Goal: Download file/media: Download file/media

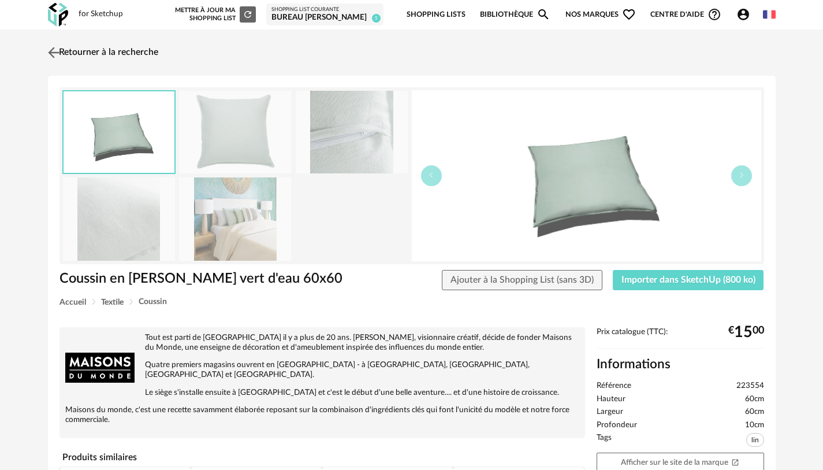
click at [125, 55] on link "Retourner à la recherche" at bounding box center [101, 52] width 113 height 25
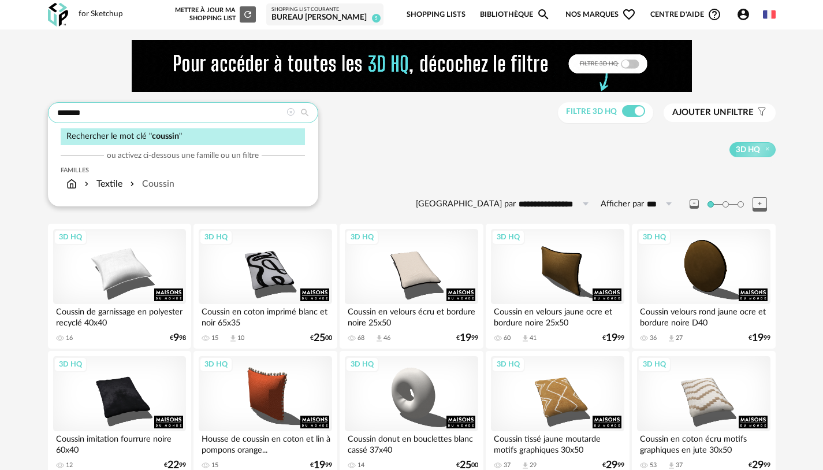
drag, startPoint x: 233, startPoint y: 109, endPoint x: 34, endPoint y: 105, distance: 199.4
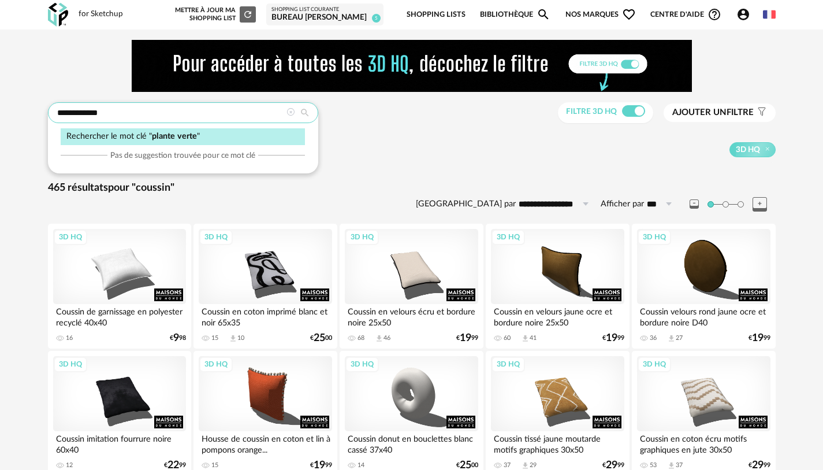
type input "**********"
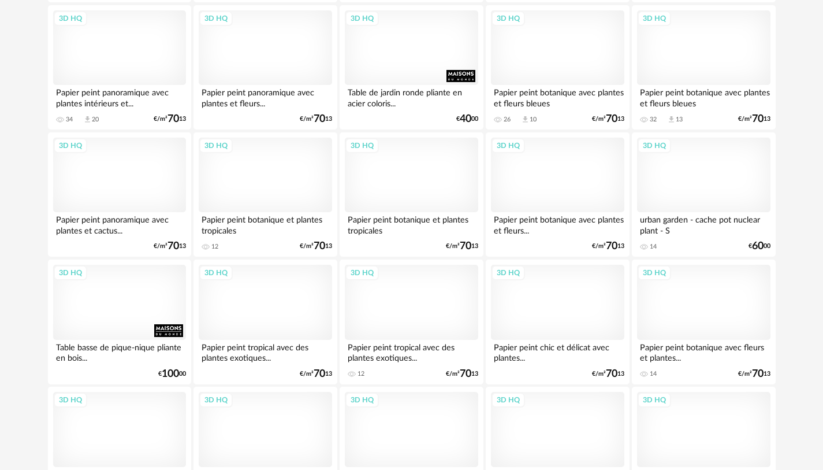
scroll to position [2373, 0]
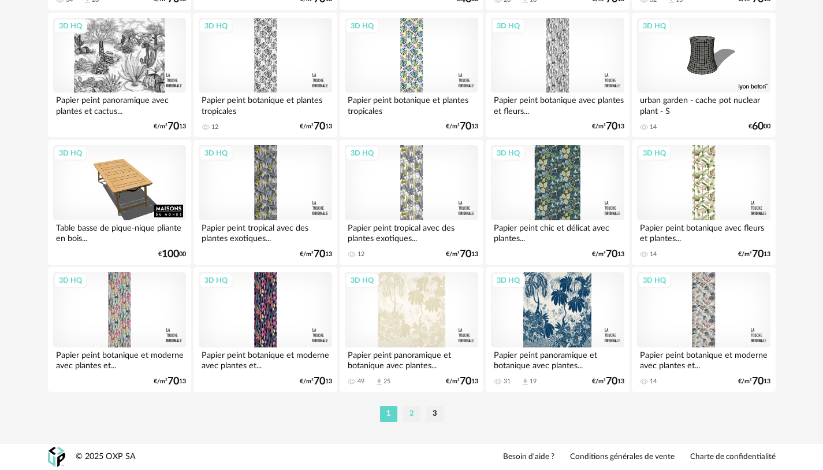
click at [411, 416] on li "2" at bounding box center [411, 414] width 17 height 16
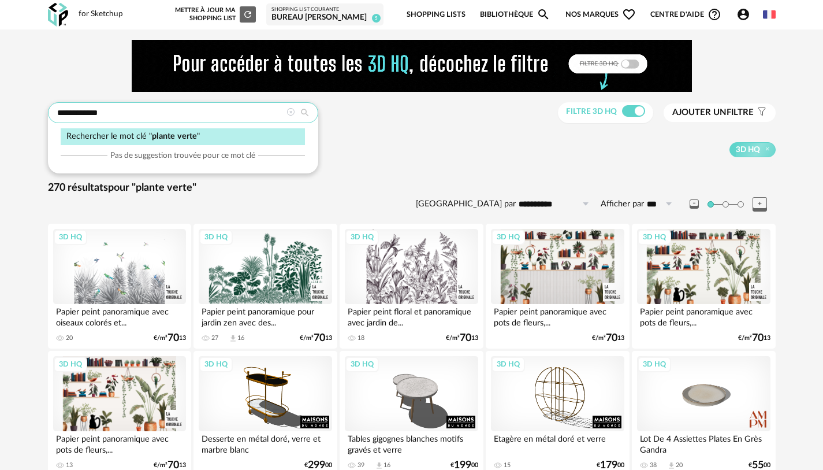
drag, startPoint x: 255, startPoint y: 117, endPoint x: 0, endPoint y: 138, distance: 255.6
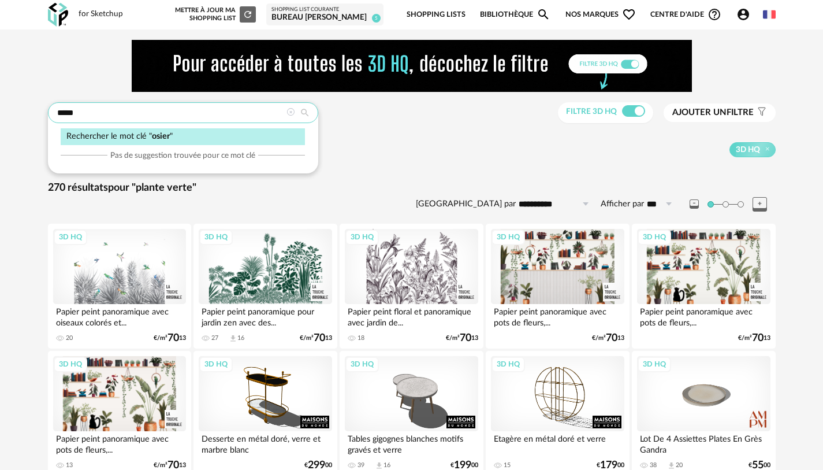
type input "*****"
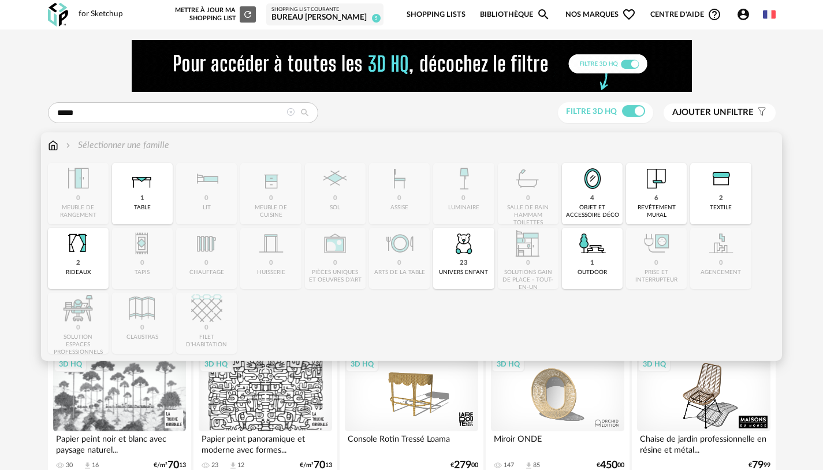
click at [41, 140] on div "Sélectionner une famille Close icon 0 meuble de rangement 1 table 0 lit 0 meubl…" at bounding box center [411, 246] width 741 height 228
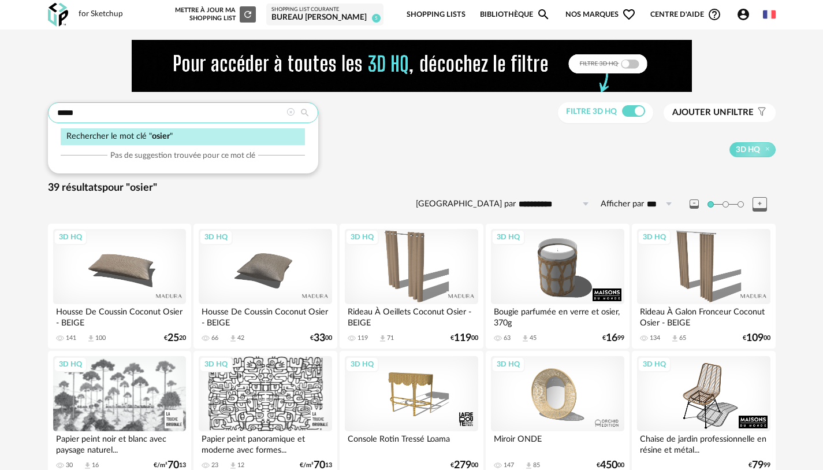
drag, startPoint x: 105, startPoint y: 112, endPoint x: 10, endPoint y: 110, distance: 94.8
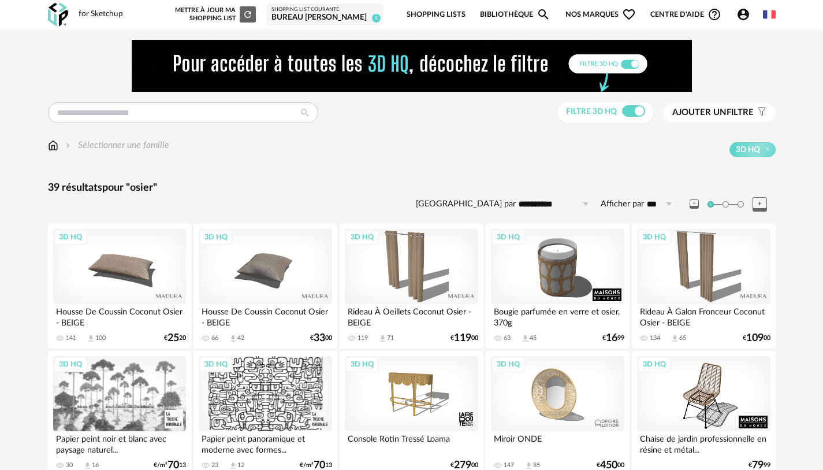
click at [53, 150] on img at bounding box center [53, 145] width 10 height 13
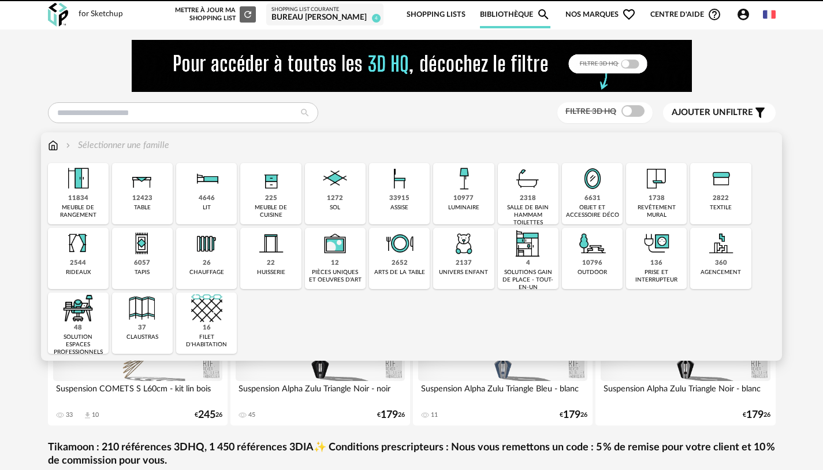
click at [615, 200] on div "6631 objet et accessoire déco" at bounding box center [592, 193] width 61 height 61
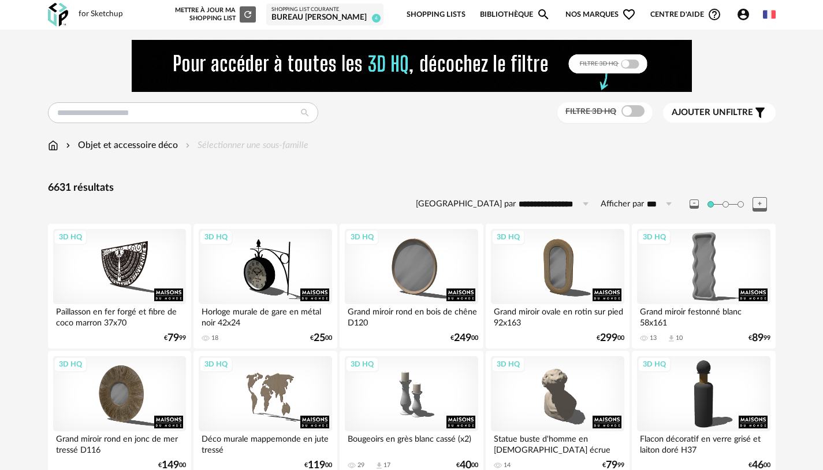
click at [621, 105] on div "Filtre 3D HQ" at bounding box center [605, 112] width 95 height 21
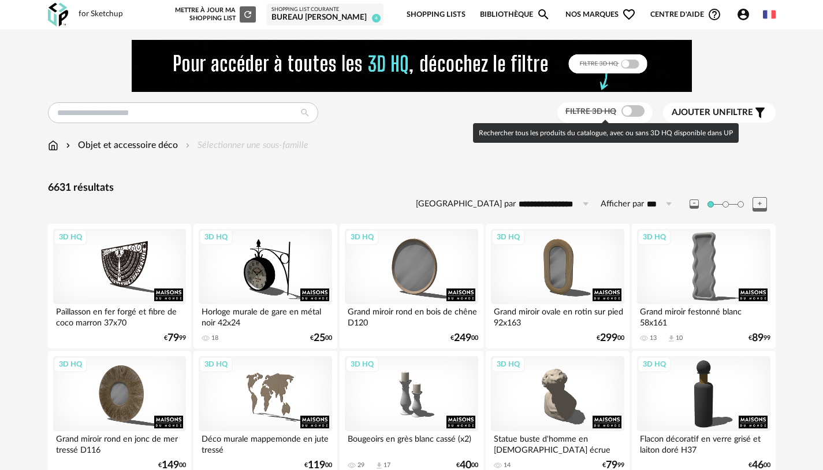
click at [627, 114] on span at bounding box center [633, 111] width 23 height 12
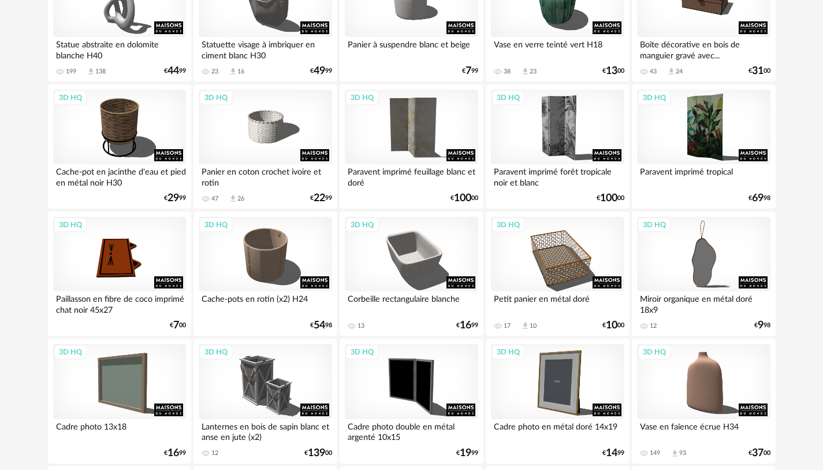
scroll to position [2084, 0]
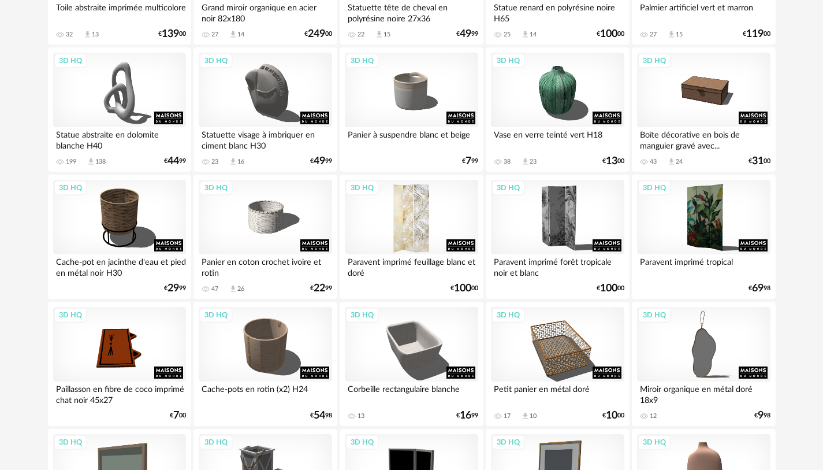
drag, startPoint x: 392, startPoint y: 196, endPoint x: 475, endPoint y: 213, distance: 84.3
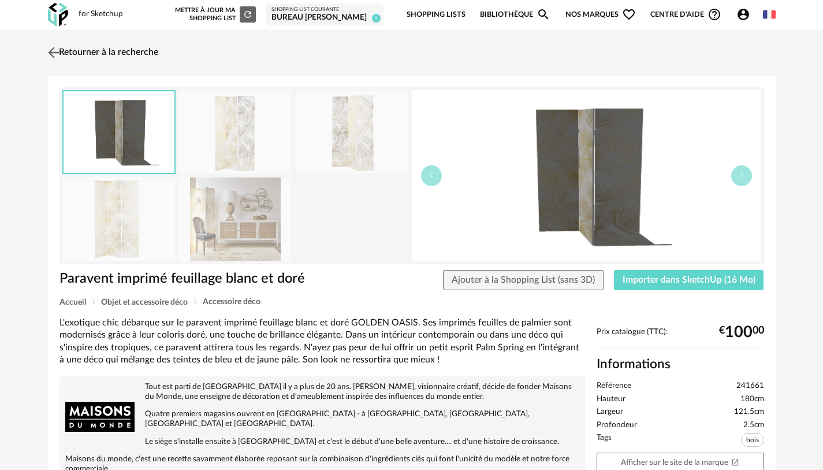
click at [83, 53] on link "Retourner à la recherche" at bounding box center [101, 52] width 113 height 25
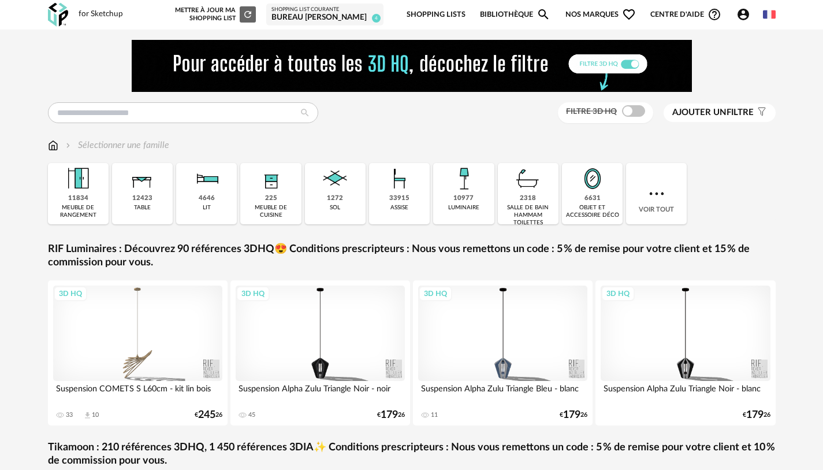
click at [49, 143] on img at bounding box center [53, 145] width 10 height 13
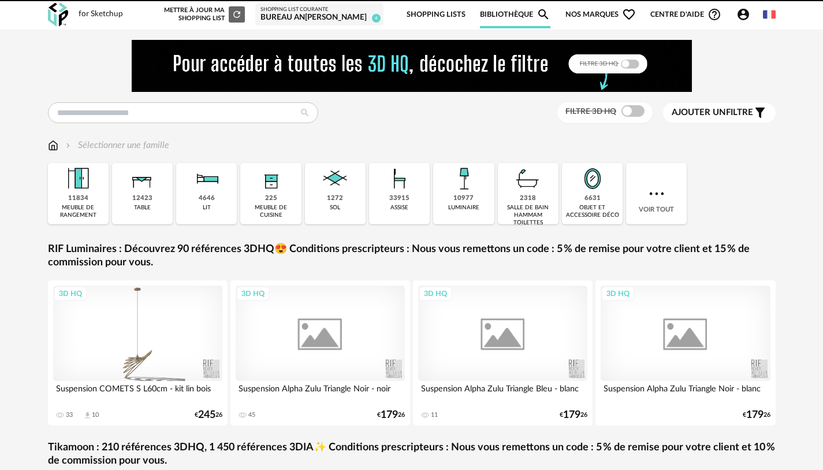
click at [463, 201] on div "10977" at bounding box center [464, 198] width 20 height 9
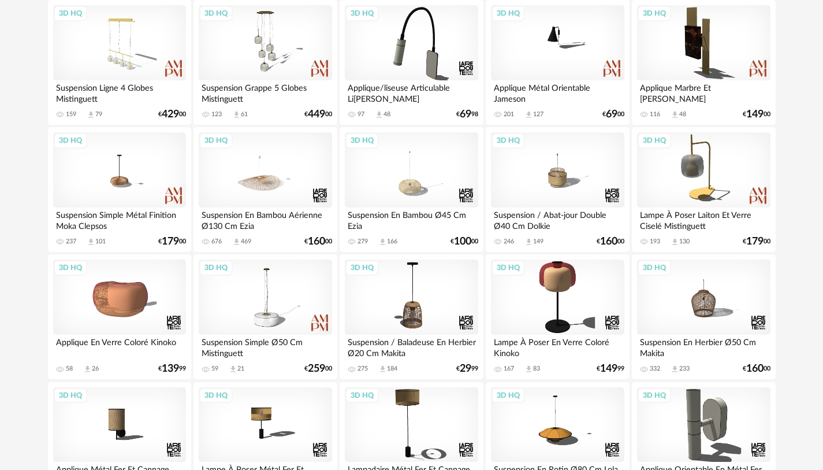
scroll to position [1444, 0]
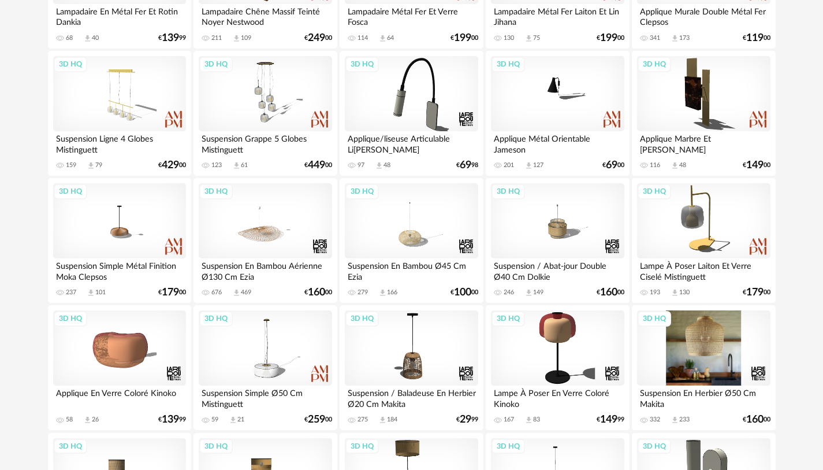
click at [709, 340] on div "3D HQ" at bounding box center [703, 347] width 133 height 75
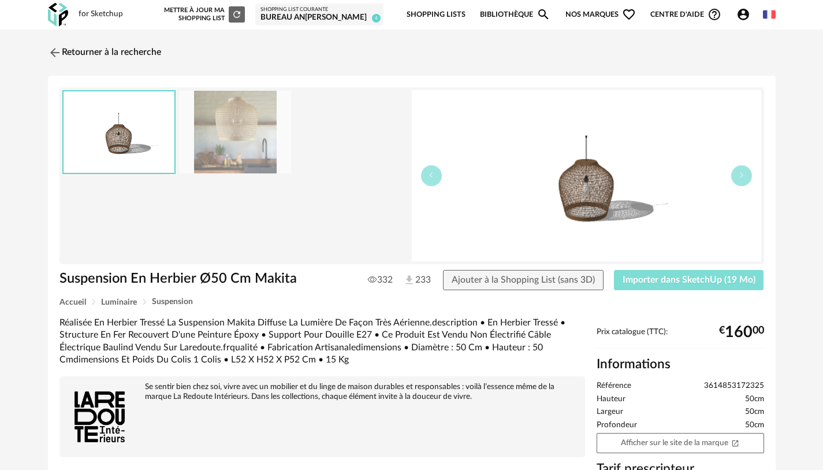
click at [679, 277] on span "Importer dans SketchUp (19 Mo)" at bounding box center [689, 279] width 133 height 9
click at [148, 51] on link "Retourner à la recherche" at bounding box center [101, 52] width 113 height 25
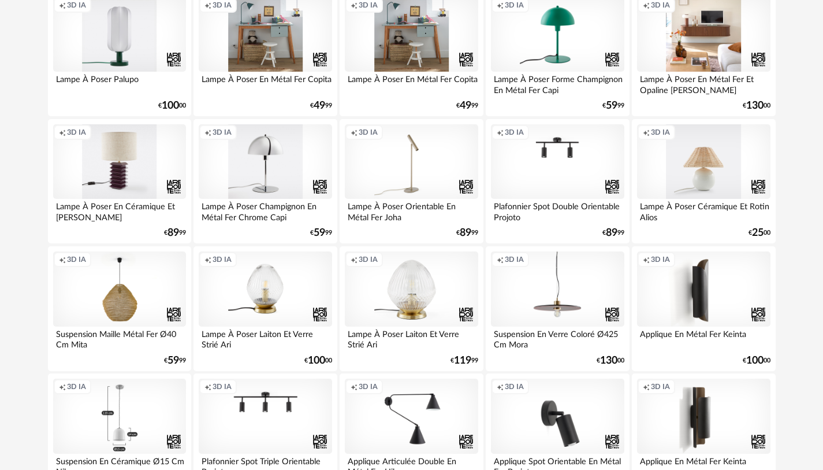
scroll to position [2373, 0]
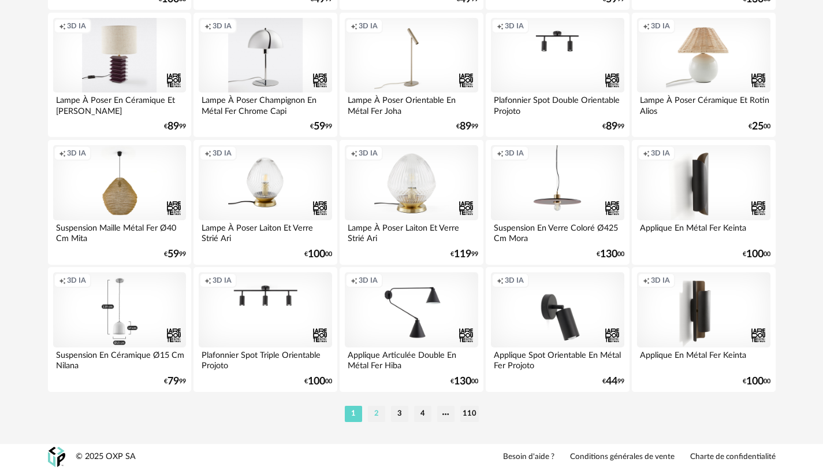
click at [371, 412] on li "2" at bounding box center [376, 414] width 17 height 16
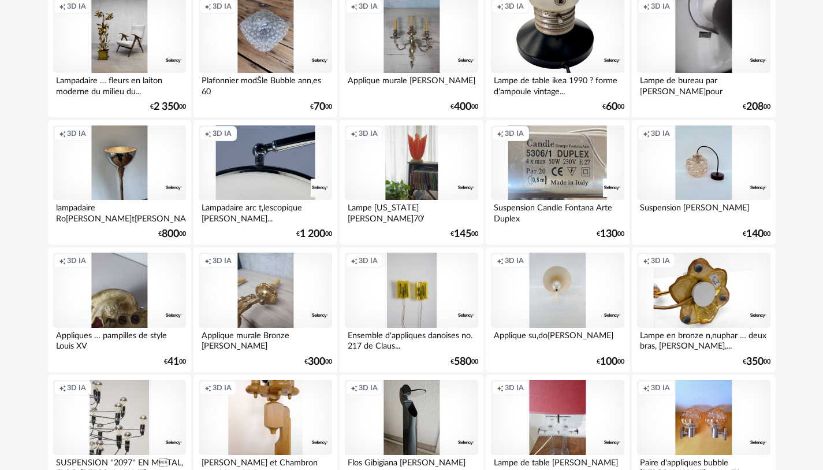
scroll to position [2373, 0]
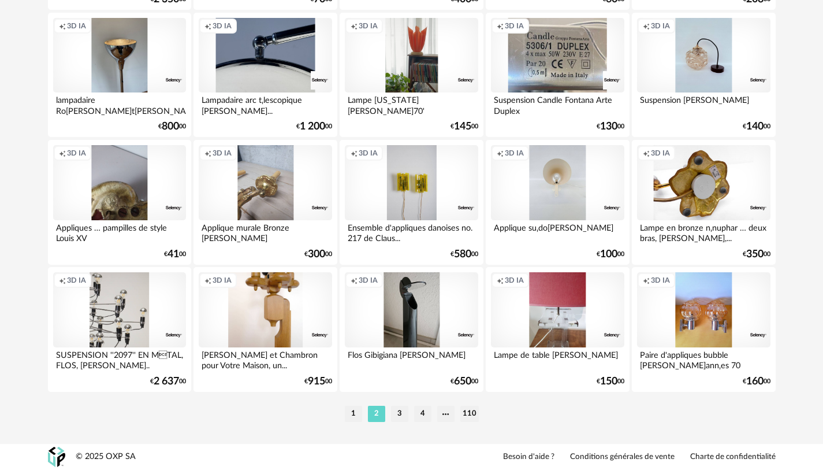
drag, startPoint x: 396, startPoint y: 415, endPoint x: 402, endPoint y: 407, distance: 9.9
click at [397, 414] on li "3" at bounding box center [399, 414] width 17 height 16
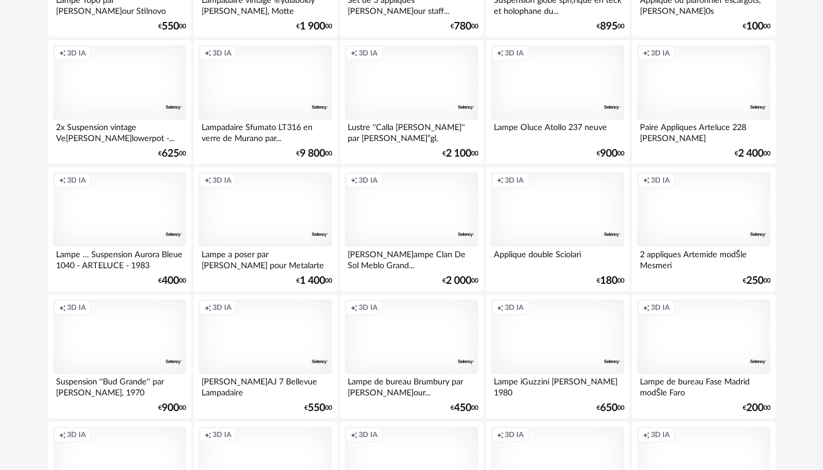
scroll to position [1618, 0]
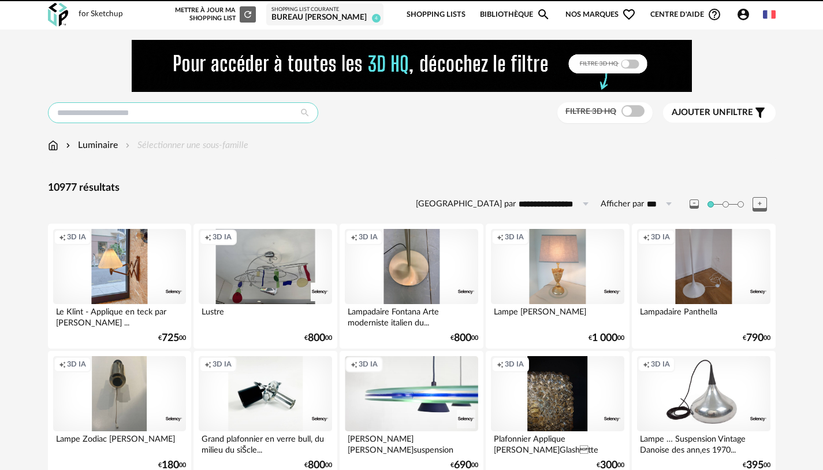
click at [225, 107] on input "text" at bounding box center [183, 112] width 270 height 21
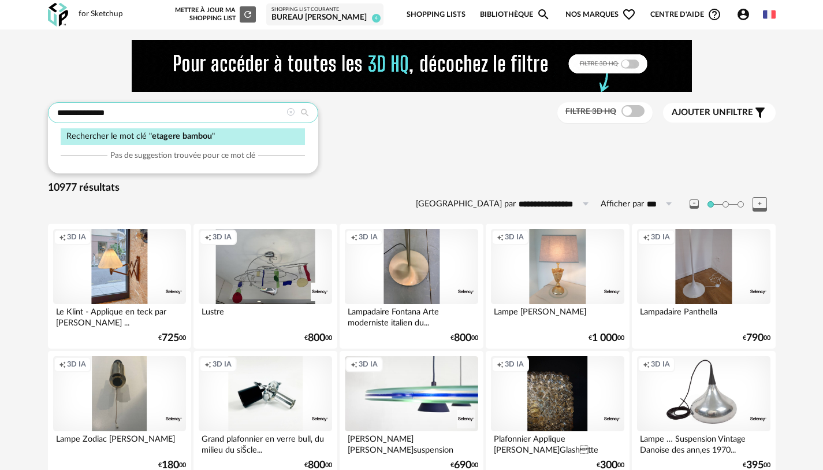
type input "**********"
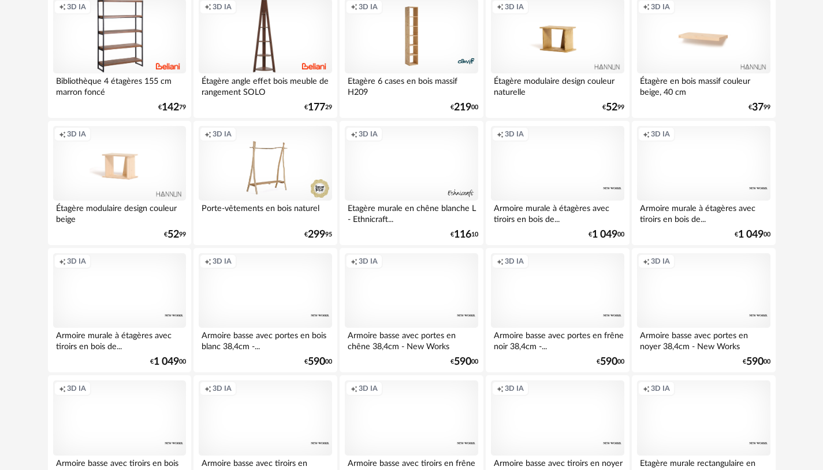
scroll to position [2373, 0]
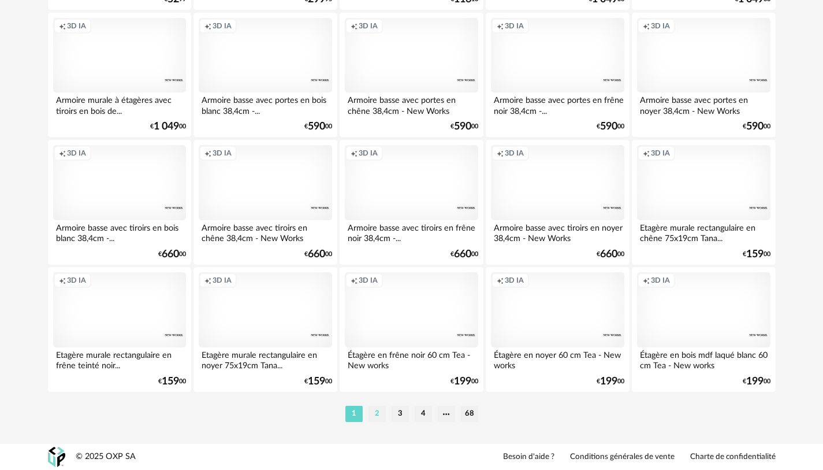
click at [378, 412] on li "2" at bounding box center [377, 414] width 17 height 16
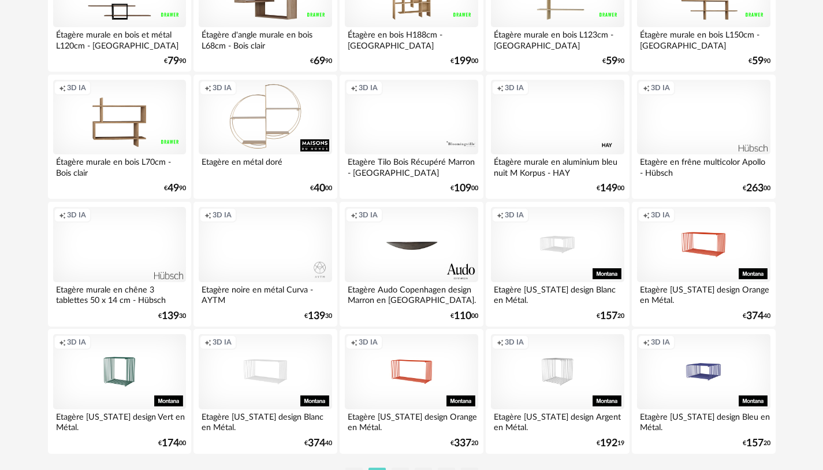
scroll to position [2373, 0]
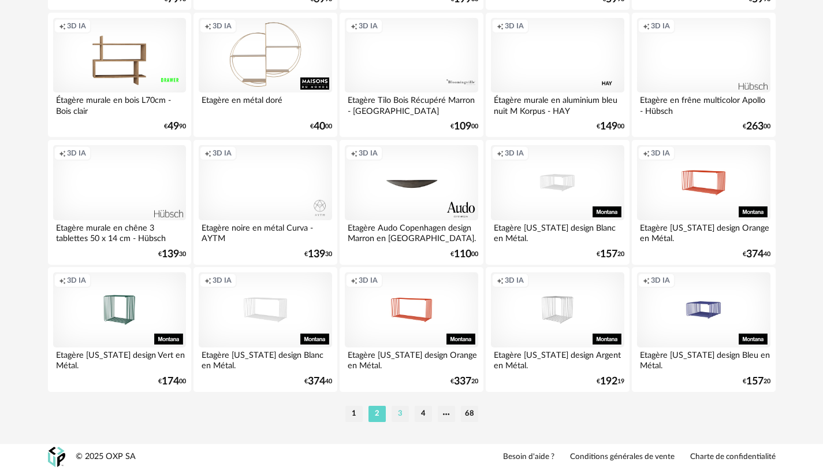
drag, startPoint x: 402, startPoint y: 415, endPoint x: 407, endPoint y: 411, distance: 6.2
click at [402, 415] on li "3" at bounding box center [400, 414] width 17 height 16
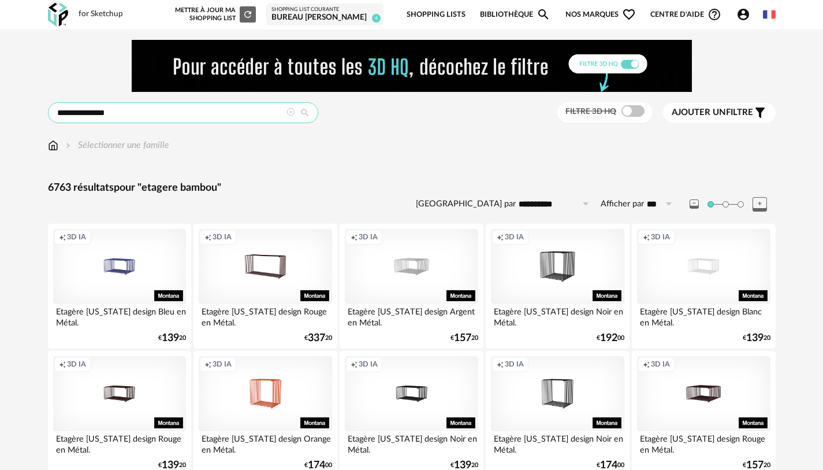
click at [197, 114] on input "**********" at bounding box center [183, 112] width 270 height 21
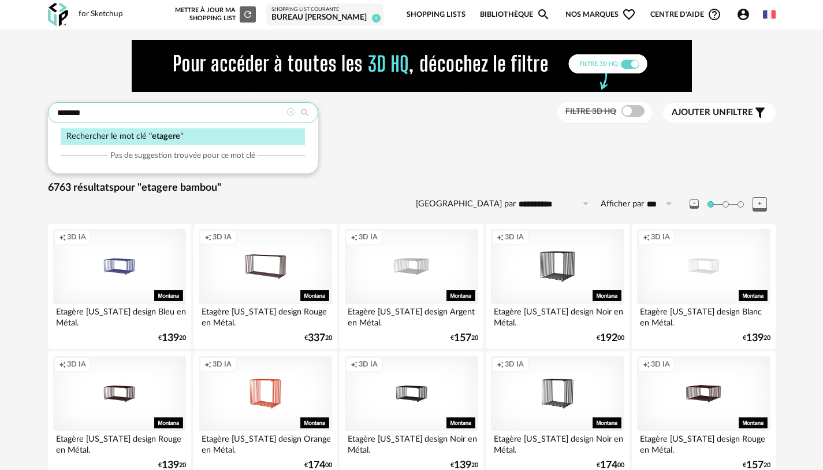
type input "*******"
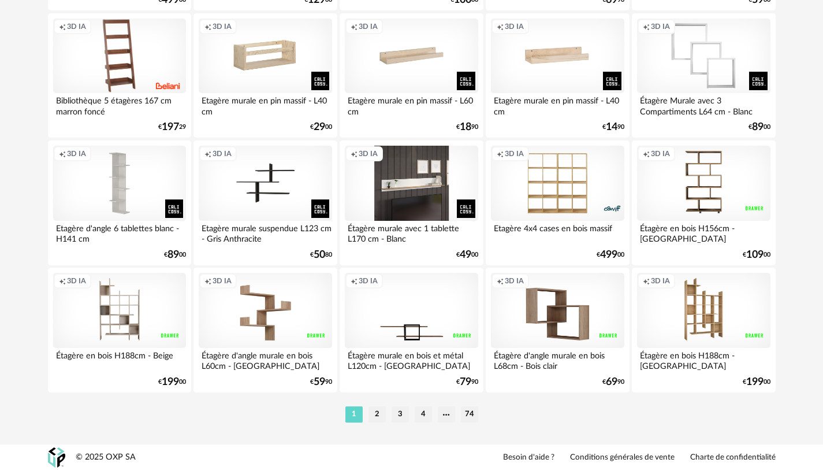
scroll to position [2373, 0]
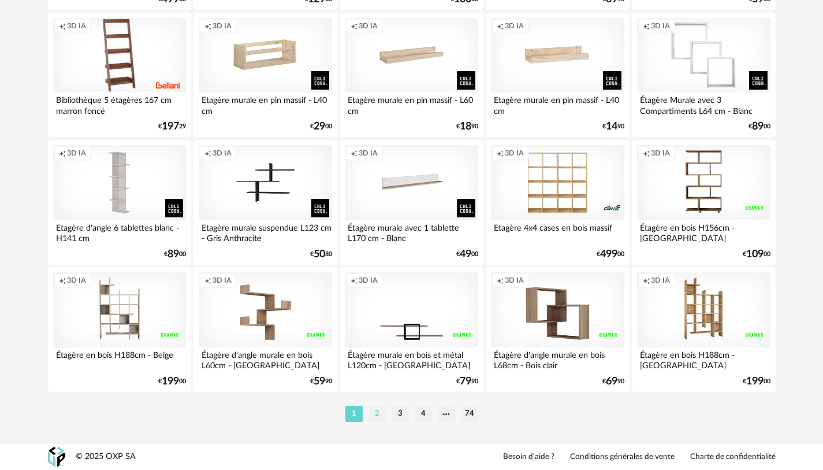
click at [375, 414] on li "2" at bounding box center [377, 414] width 17 height 16
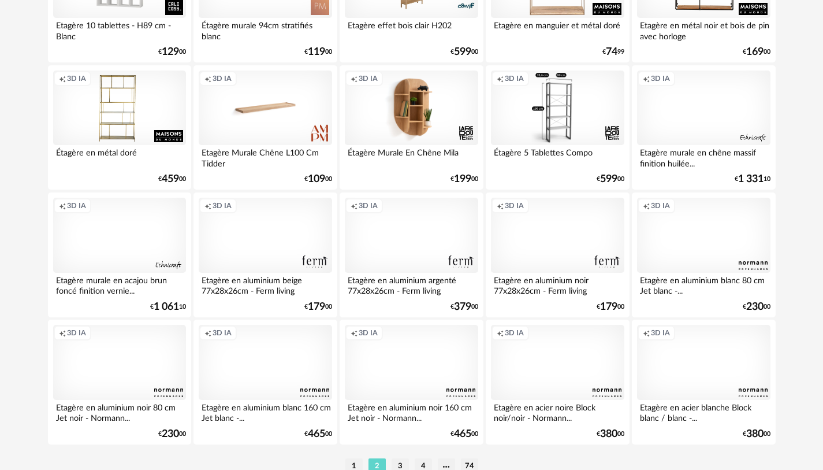
scroll to position [2373, 0]
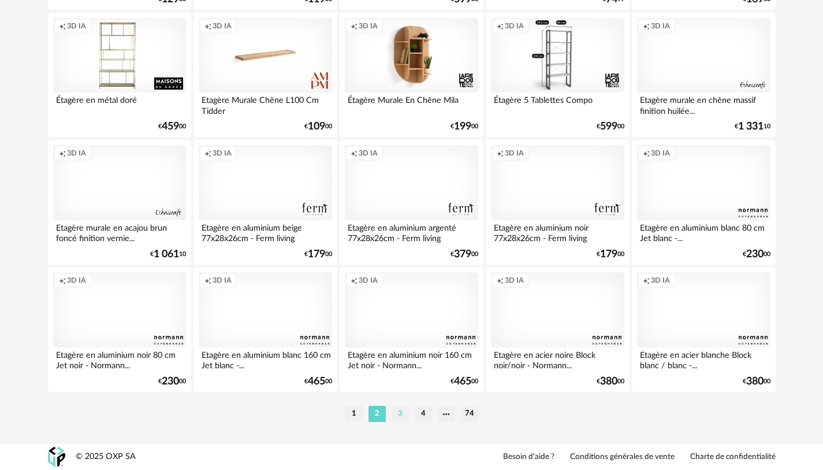
click at [399, 411] on li "3" at bounding box center [400, 414] width 17 height 16
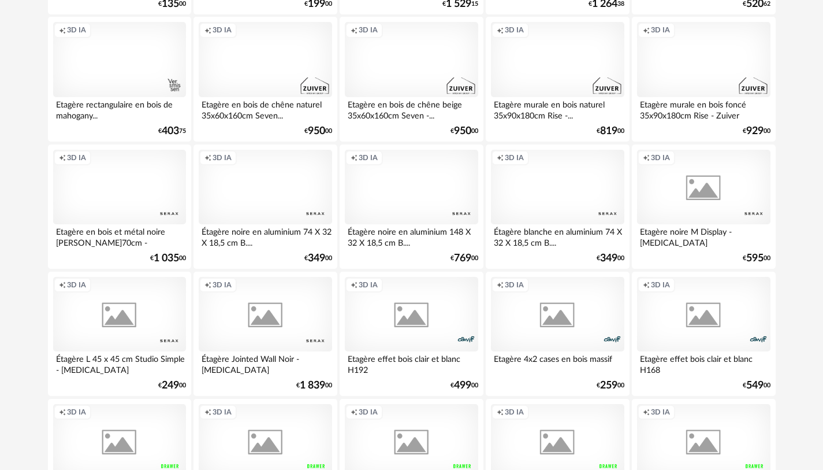
scroll to position [1733, 0]
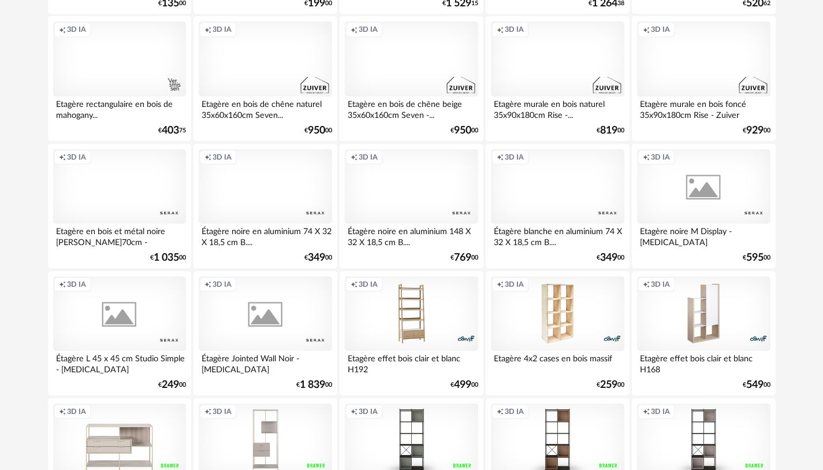
click at [432, 86] on div "Creation icon 3D IA" at bounding box center [411, 58] width 133 height 75
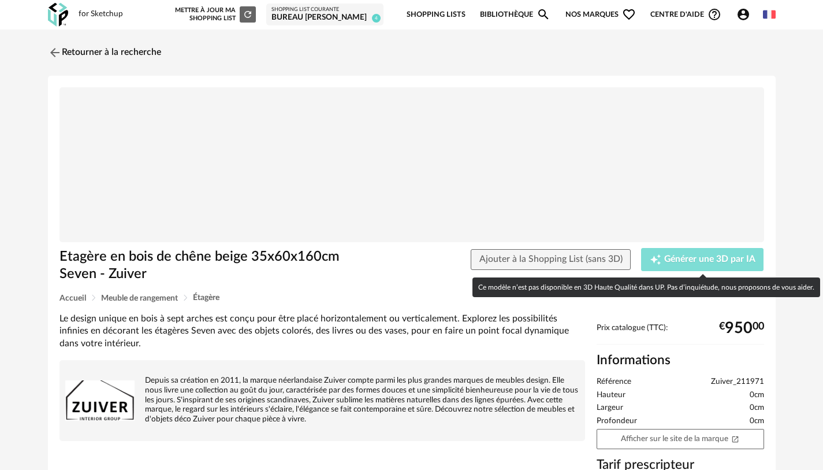
click at [700, 263] on span "Générer une 3D par IA" at bounding box center [709, 259] width 91 height 9
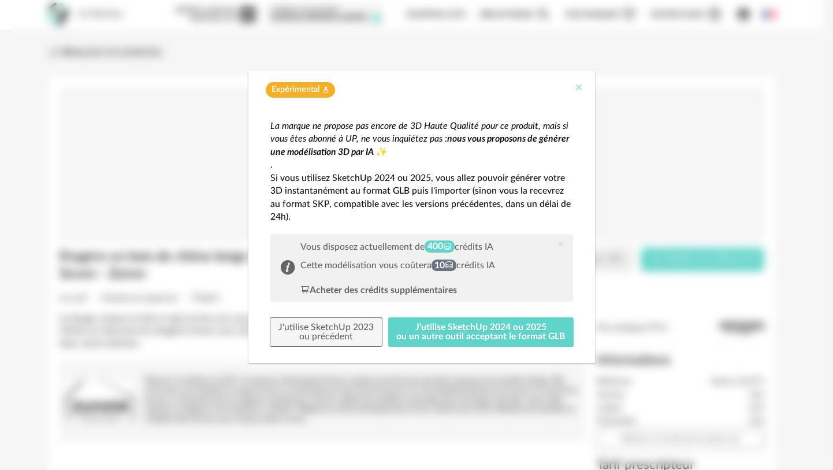
click at [578, 85] on icon "Close" at bounding box center [578, 87] width 9 height 9
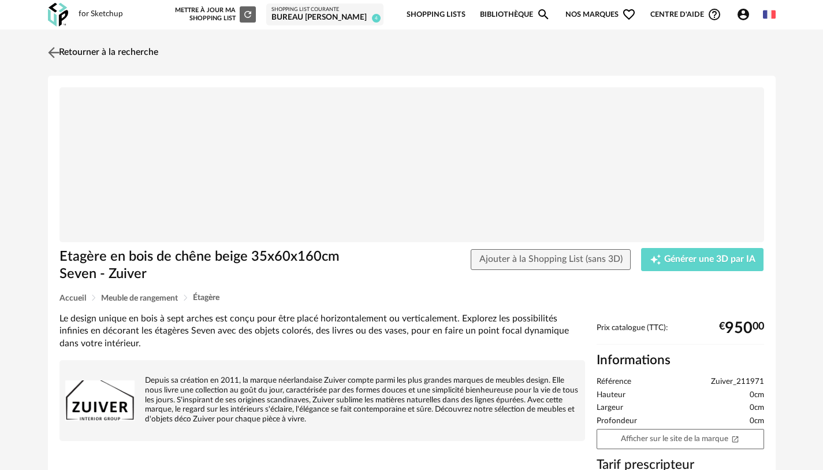
click at [129, 51] on link "Retourner à la recherche" at bounding box center [101, 52] width 113 height 25
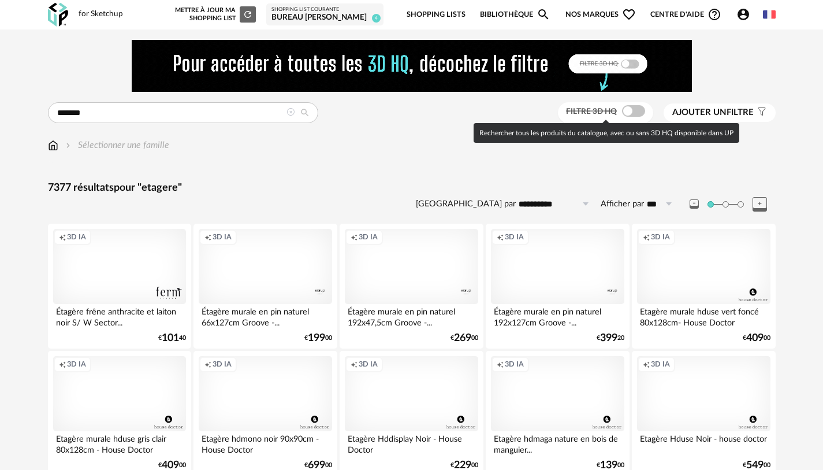
click at [629, 112] on span at bounding box center [633, 111] width 23 height 12
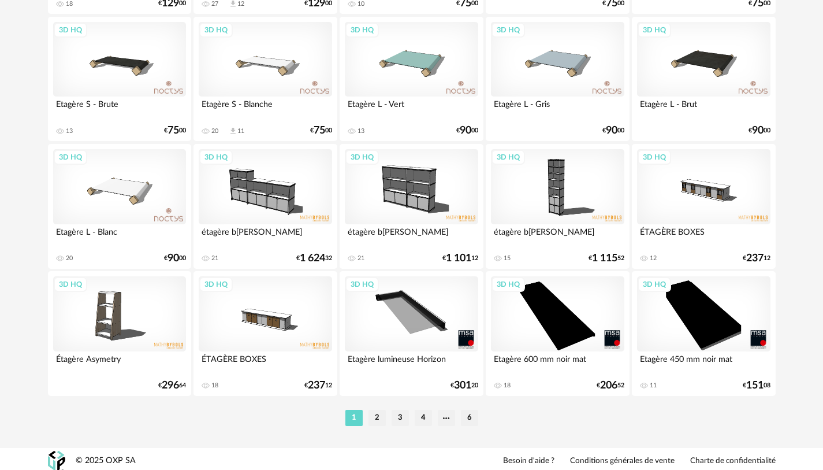
scroll to position [2373, 0]
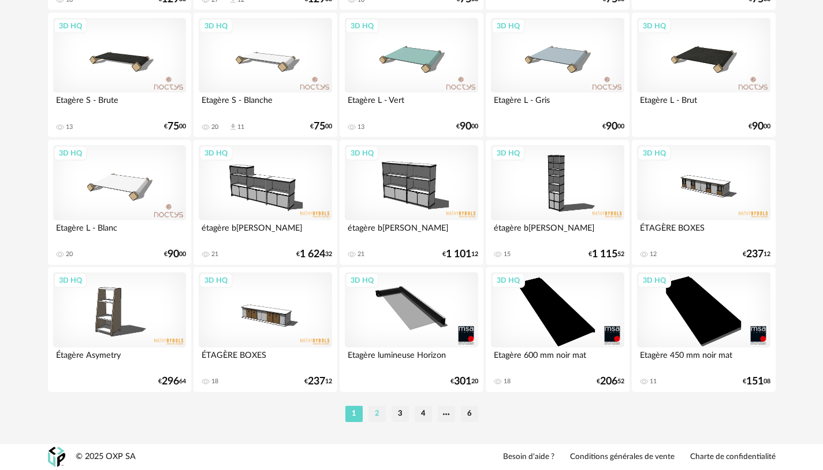
click at [382, 412] on li "2" at bounding box center [377, 414] width 17 height 16
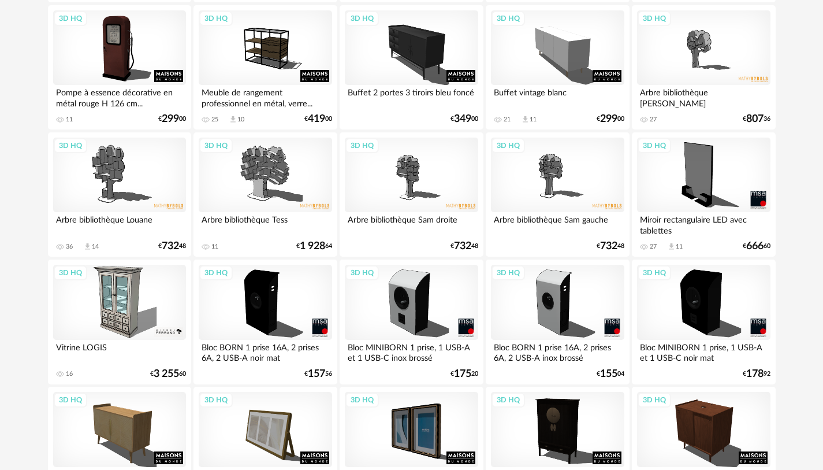
scroll to position [2373, 0]
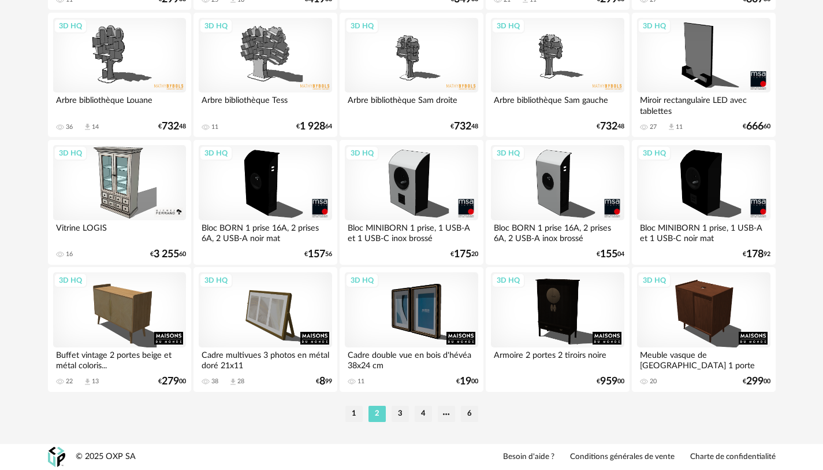
click at [403, 415] on li "3" at bounding box center [400, 414] width 17 height 16
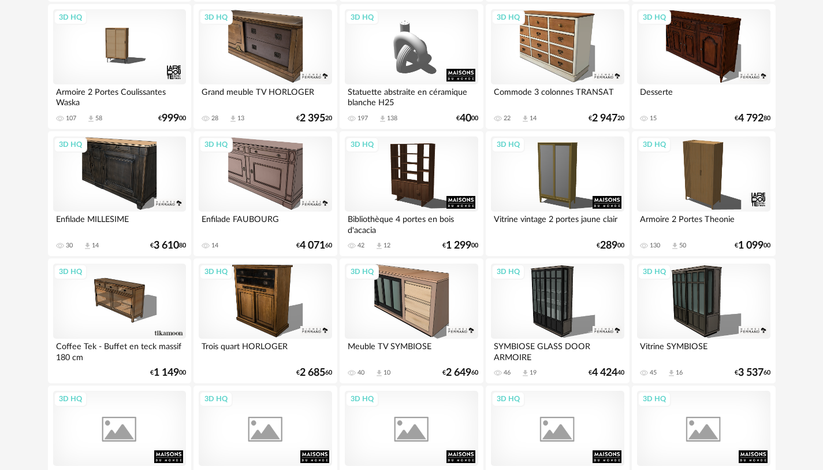
scroll to position [1387, 0]
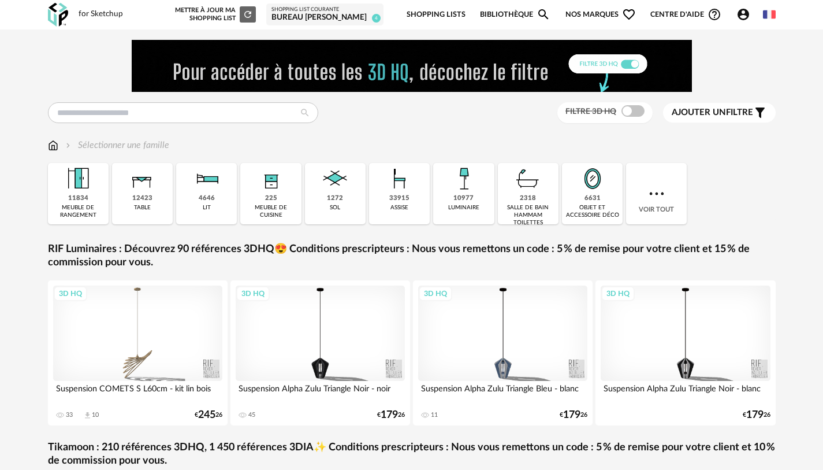
click at [423, 129] on div "Filtre 3D HQ Ajouter un filtre s Filter icon Filtrer par : Sélectionner une fam…" at bounding box center [412, 350] width 749 height 620
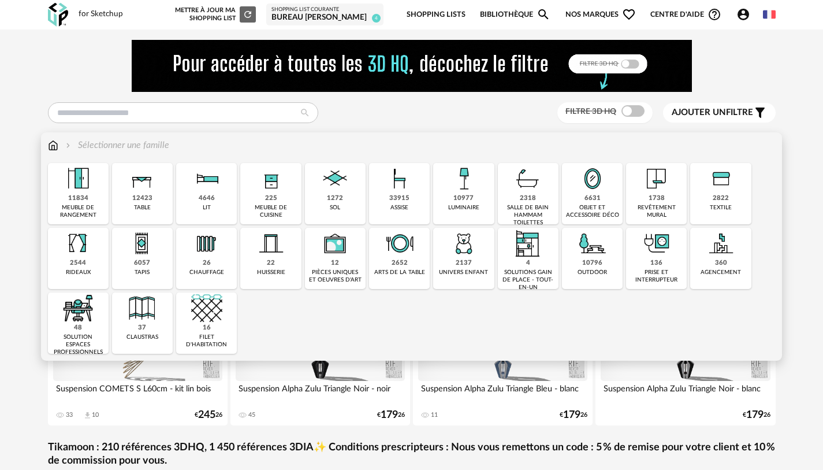
click at [587, 203] on div "6631 objet et accessoire déco" at bounding box center [592, 193] width 61 height 61
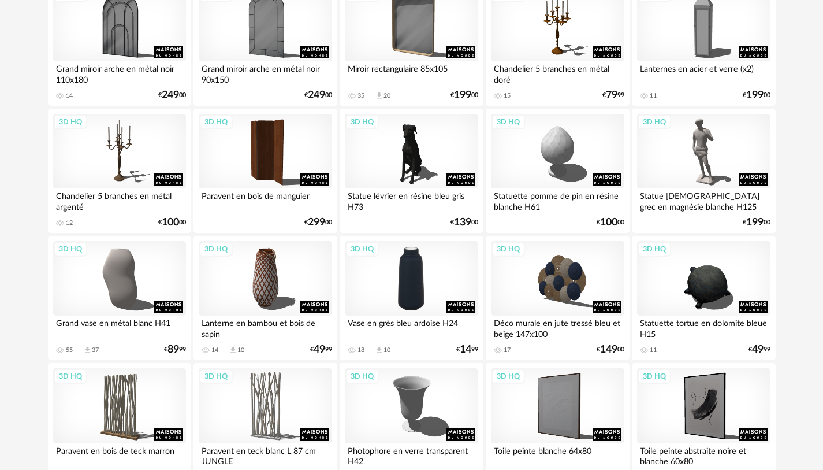
scroll to position [809, 0]
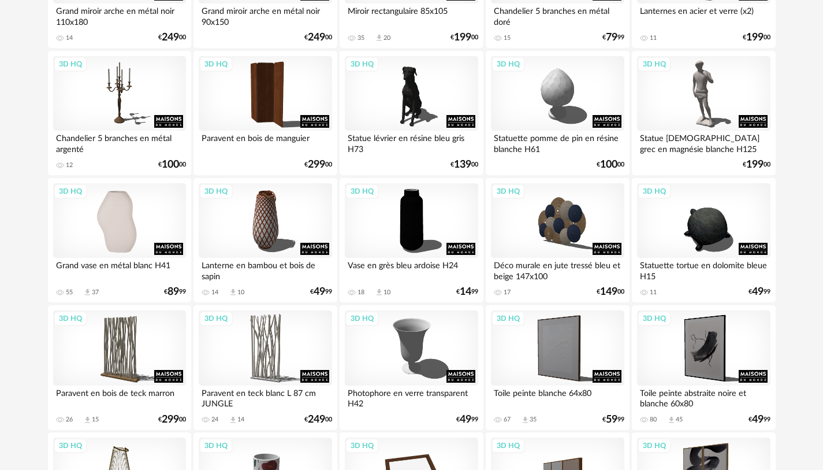
click at [148, 241] on div "3D HQ" at bounding box center [119, 220] width 133 height 75
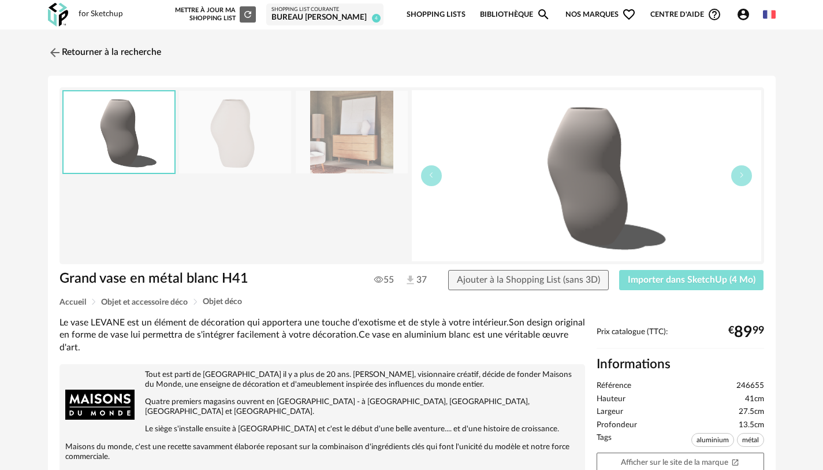
click at [679, 280] on span "Importer dans SketchUp (4 Mo)" at bounding box center [692, 279] width 128 height 9
click at [65, 51] on link "Retourner à la recherche" at bounding box center [101, 52] width 113 height 25
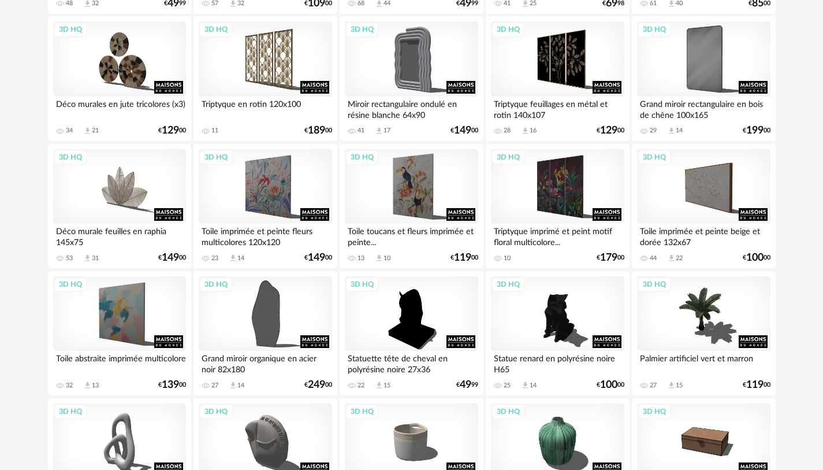
scroll to position [1907, 0]
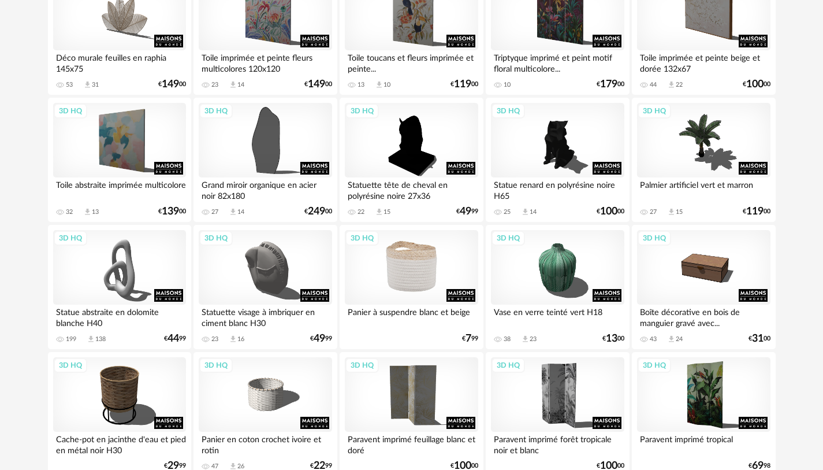
click at [421, 276] on div "3D HQ" at bounding box center [411, 267] width 133 height 75
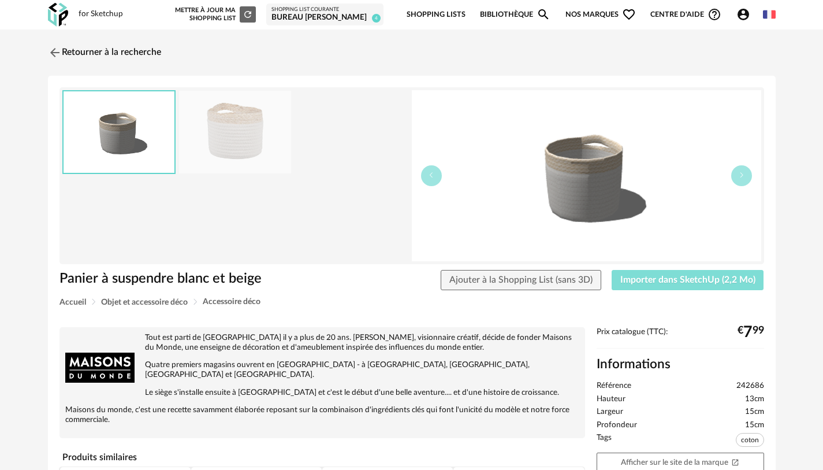
click at [722, 283] on span "Importer dans SketchUp (2,2 Mo)" at bounding box center [687, 279] width 135 height 9
click at [60, 53] on img at bounding box center [53, 52] width 17 height 17
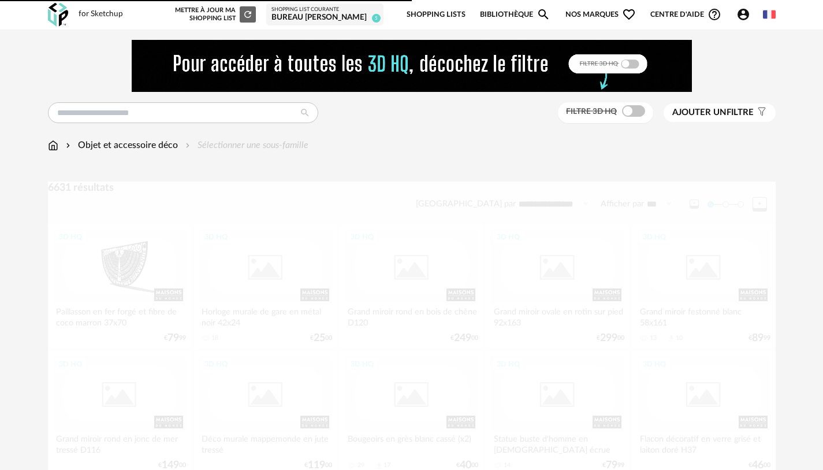
scroll to position [1907, 0]
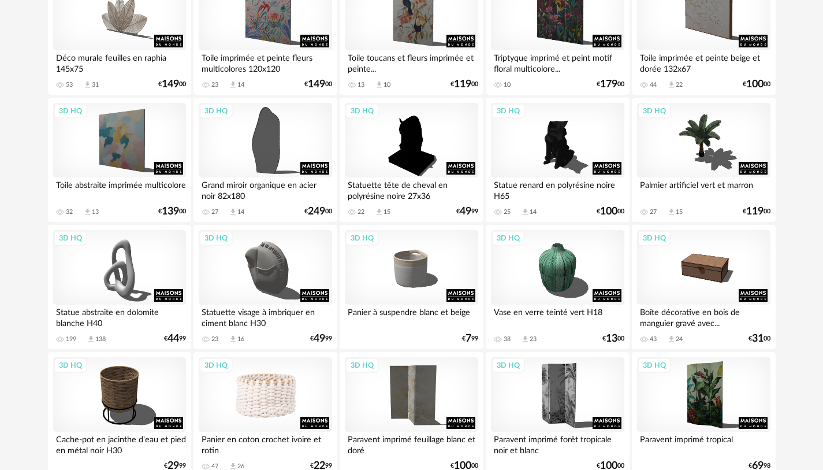
click at [284, 403] on div "3D HQ" at bounding box center [265, 394] width 133 height 75
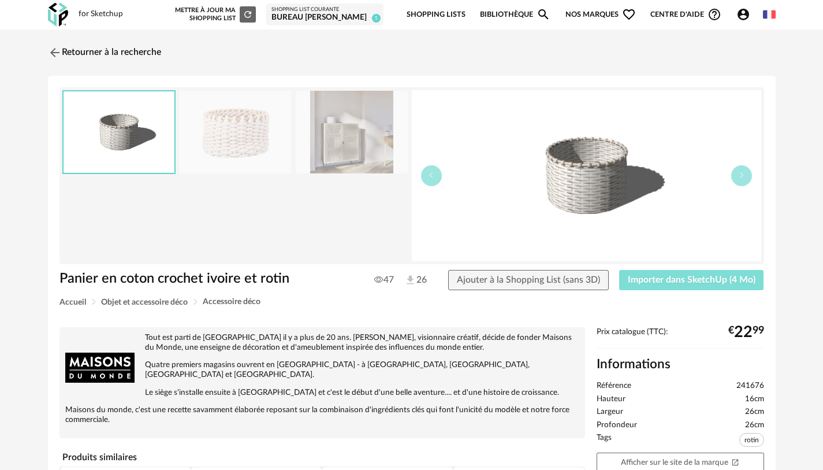
click at [670, 278] on span "Importer dans SketchUp (4 Mo)" at bounding box center [692, 279] width 128 height 9
click at [57, 48] on img at bounding box center [53, 52] width 17 height 17
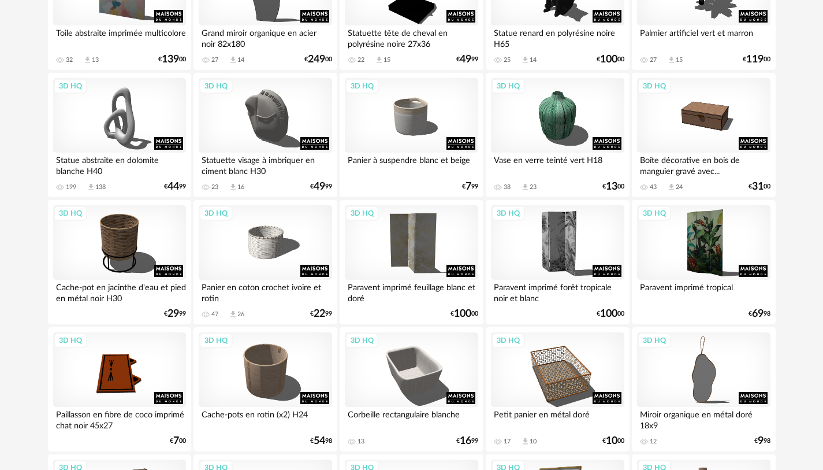
scroll to position [1945, 0]
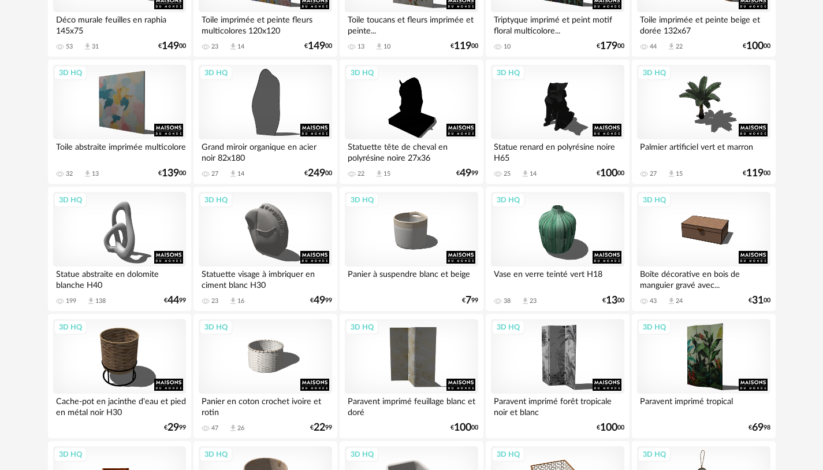
click at [725, 269] on div "Boîte décorative en bois de manguier gravé avec..." at bounding box center [703, 277] width 133 height 23
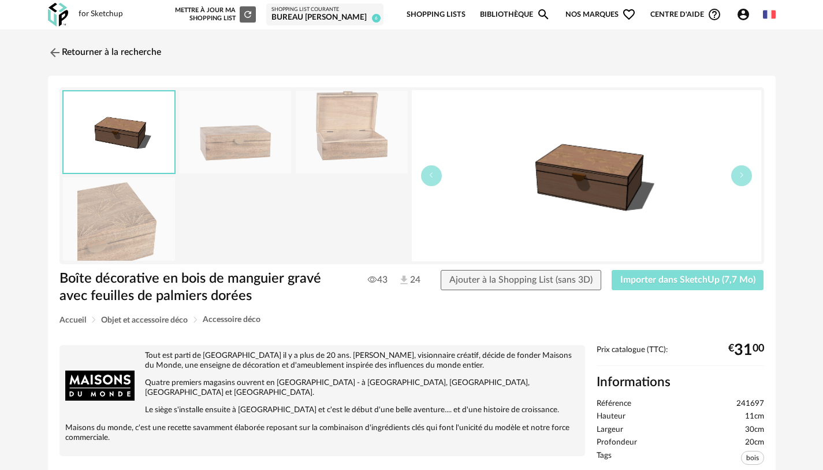
click at [700, 281] on span "Importer dans SketchUp (7,7 Mo)" at bounding box center [687, 279] width 135 height 9
click at [612, 270] on button "Importer dans SketchUp (7,7 Mo)" at bounding box center [688, 280] width 153 height 21
click at [62, 46] on link "Retourner à la recherche" at bounding box center [101, 52] width 113 height 25
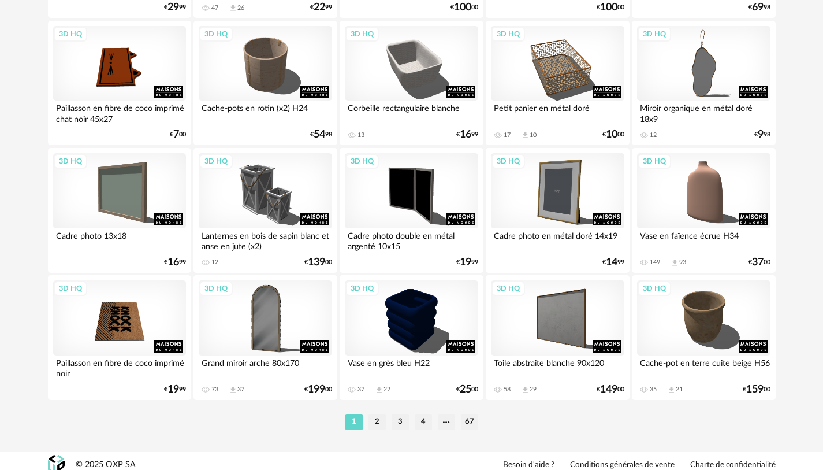
scroll to position [2373, 0]
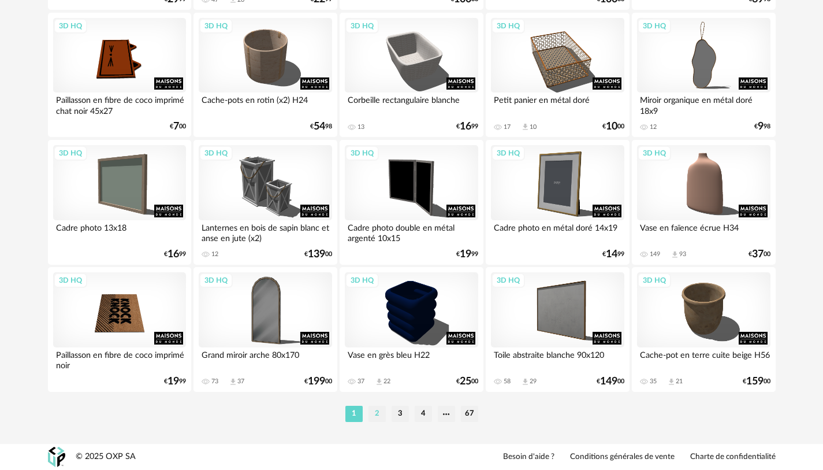
click at [373, 413] on li "2" at bounding box center [377, 414] width 17 height 16
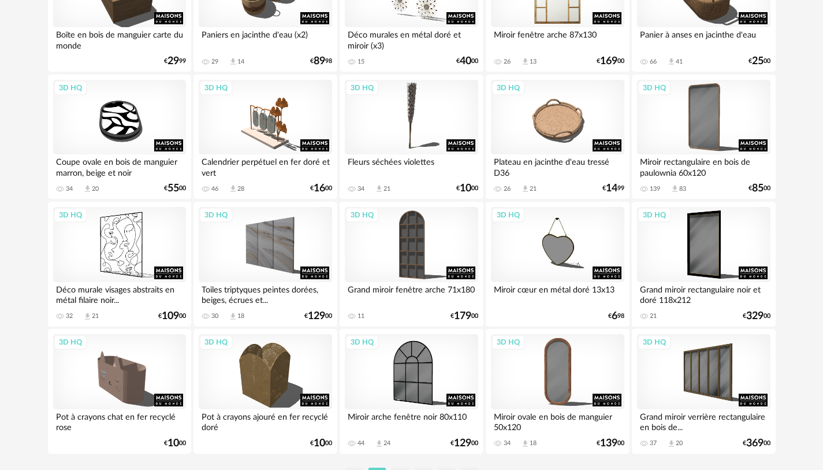
scroll to position [2373, 0]
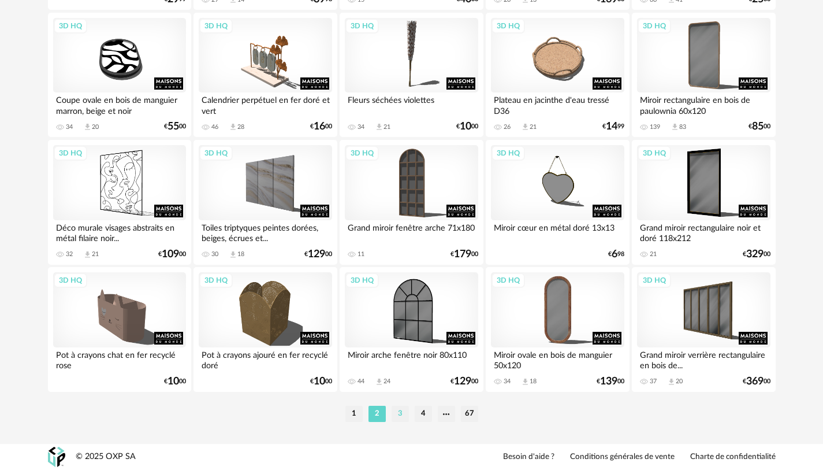
click at [399, 412] on li "3" at bounding box center [400, 414] width 17 height 16
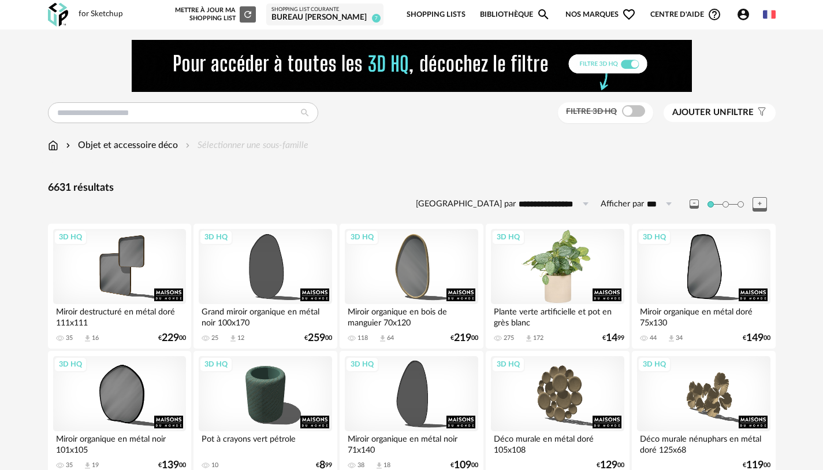
click at [560, 289] on div "3D HQ" at bounding box center [557, 266] width 133 height 75
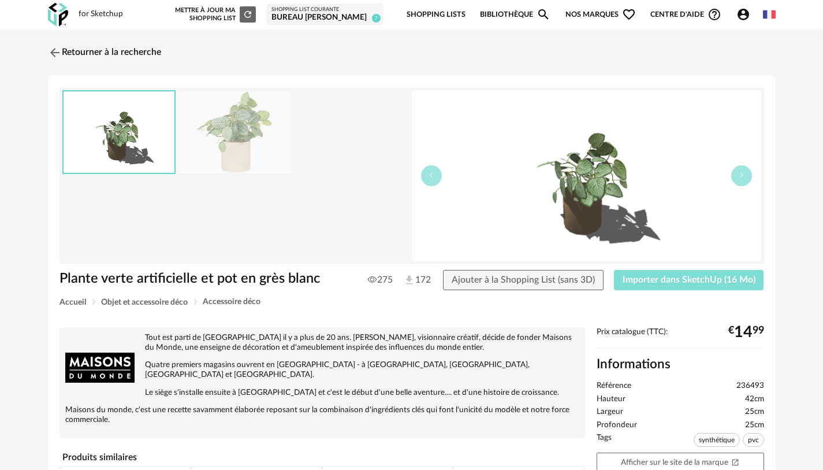
click at [653, 277] on span "Importer dans SketchUp (16 Mo)" at bounding box center [689, 279] width 133 height 9
click at [614, 270] on button "Importer dans SketchUp (16 Mo)" at bounding box center [689, 280] width 150 height 21
click at [75, 50] on link "Retourner à la recherche" at bounding box center [101, 52] width 113 height 25
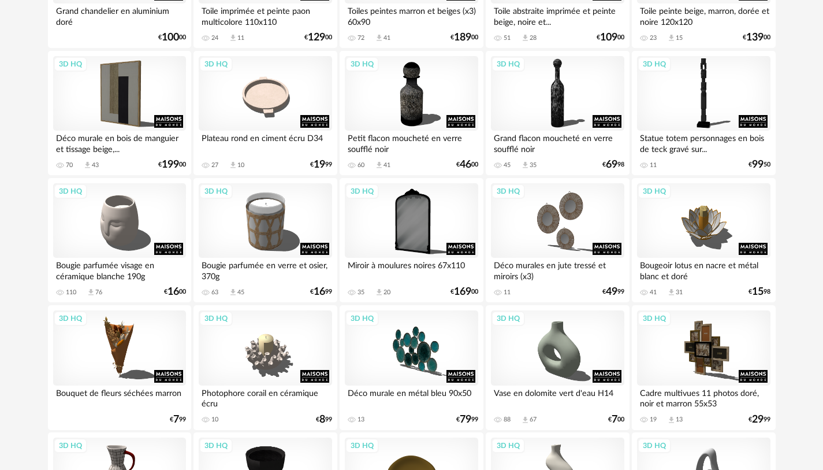
scroll to position [982, 0]
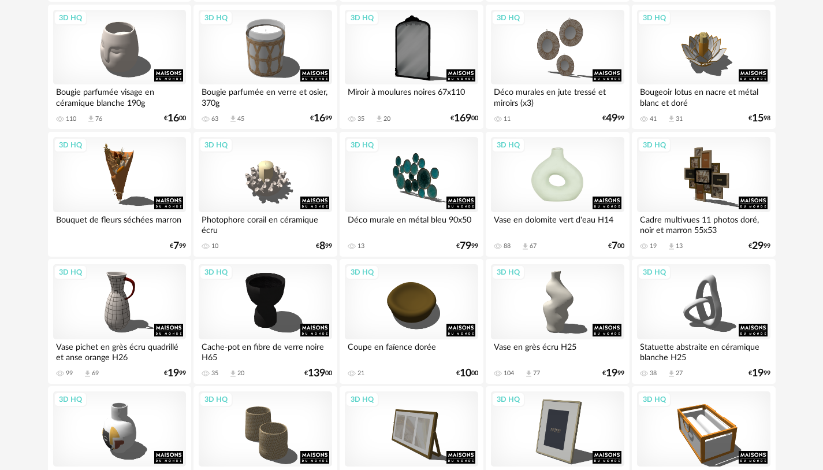
click at [574, 183] on div "3D HQ" at bounding box center [557, 174] width 133 height 75
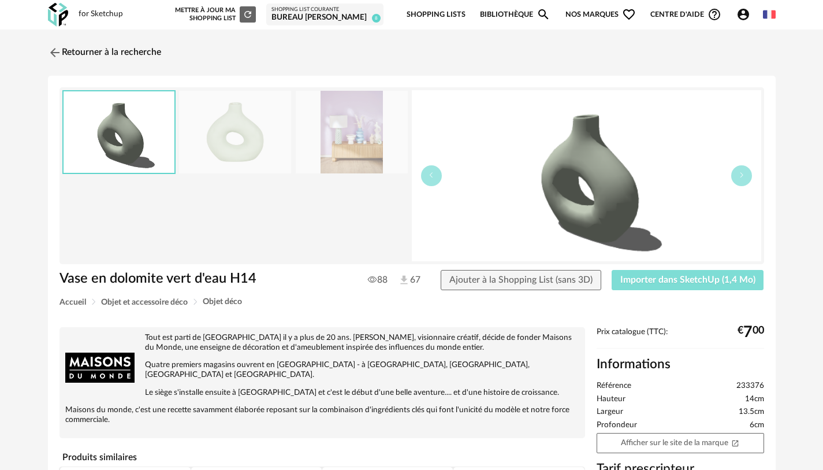
click at [666, 278] on span "Importer dans SketchUp (1,4 Mo)" at bounding box center [687, 279] width 135 height 9
click at [61, 49] on img at bounding box center [53, 52] width 17 height 17
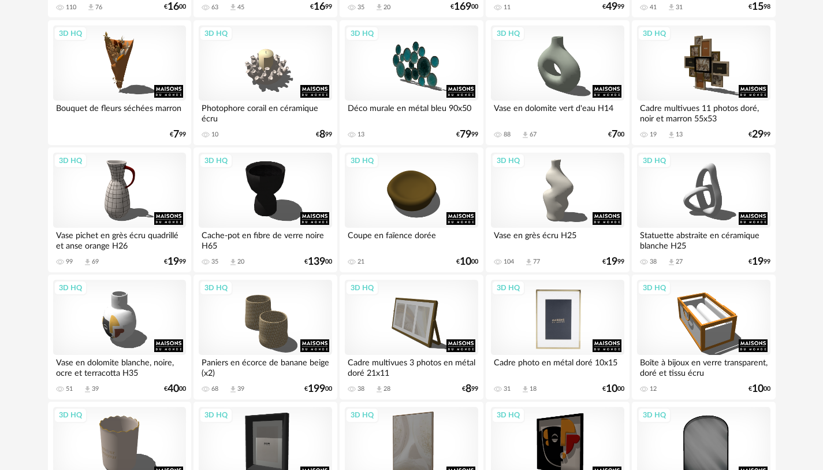
scroll to position [1155, 0]
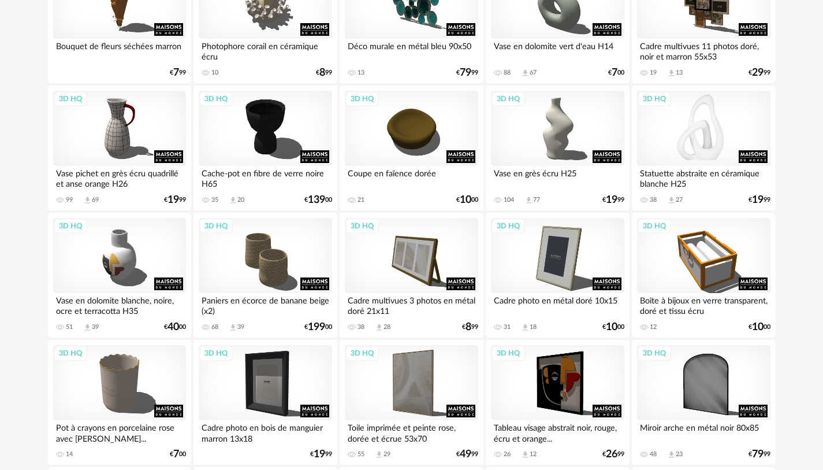
drag, startPoint x: 599, startPoint y: 160, endPoint x: 753, endPoint y: 155, distance: 154.3
click at [704, 144] on div "3D HQ" at bounding box center [703, 128] width 133 height 75
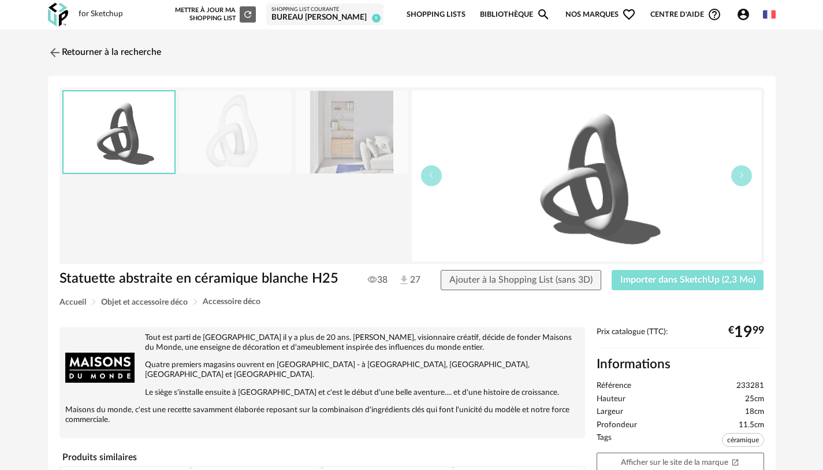
click at [723, 283] on span "Importer dans SketchUp (2,3 Mo)" at bounding box center [687, 279] width 135 height 9
click at [81, 49] on link "Retourner à la recherche" at bounding box center [101, 52] width 113 height 25
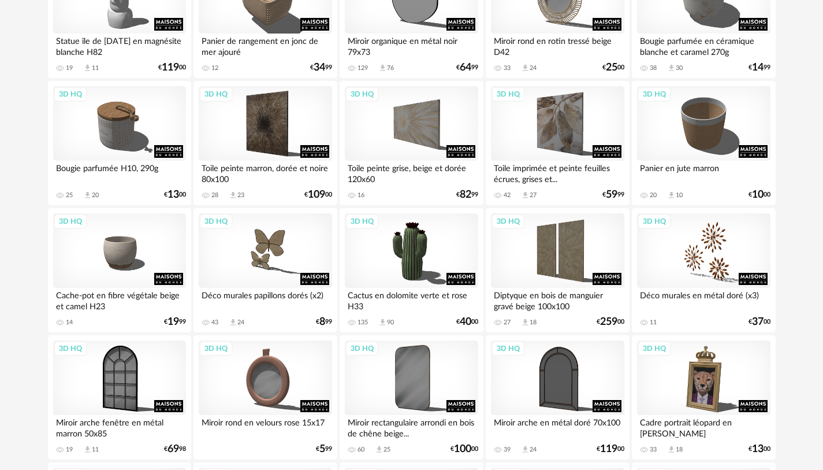
scroll to position [2080, 0]
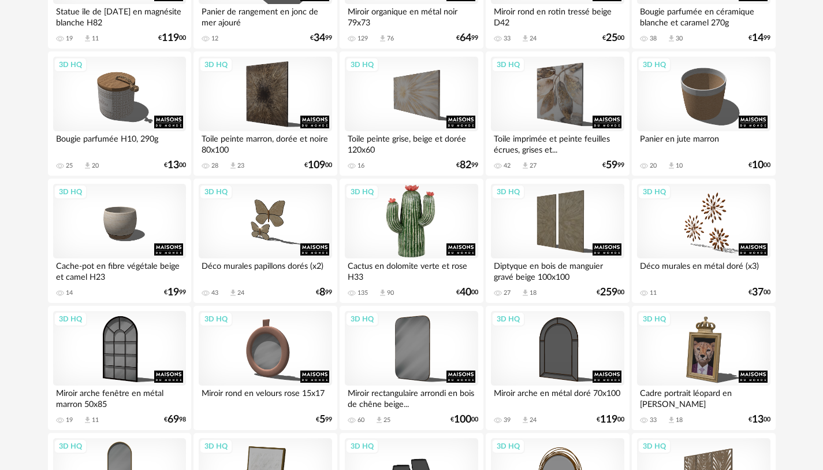
click at [414, 231] on div "3D HQ" at bounding box center [411, 221] width 133 height 75
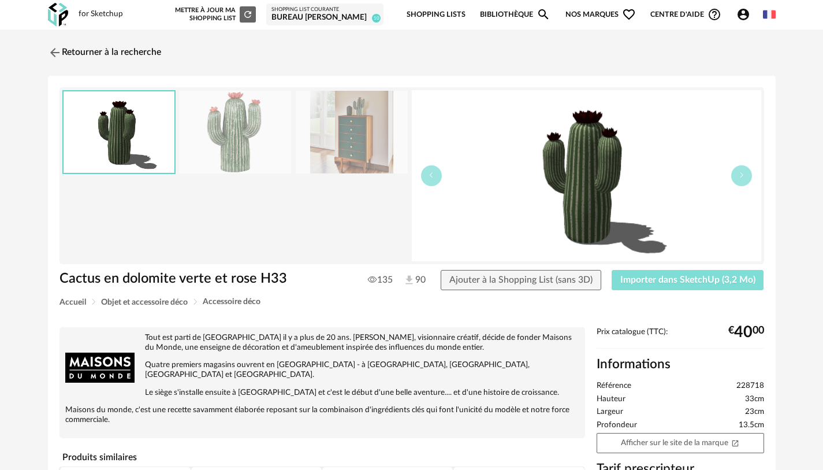
click at [701, 280] on span "Importer dans SketchUp (3,2 Mo)" at bounding box center [687, 279] width 135 height 9
click at [612, 270] on button "Importer dans SketchUp (3,2 Mo)" at bounding box center [688, 280] width 153 height 21
click at [122, 52] on link "Retourner à la recherche" at bounding box center [101, 52] width 113 height 25
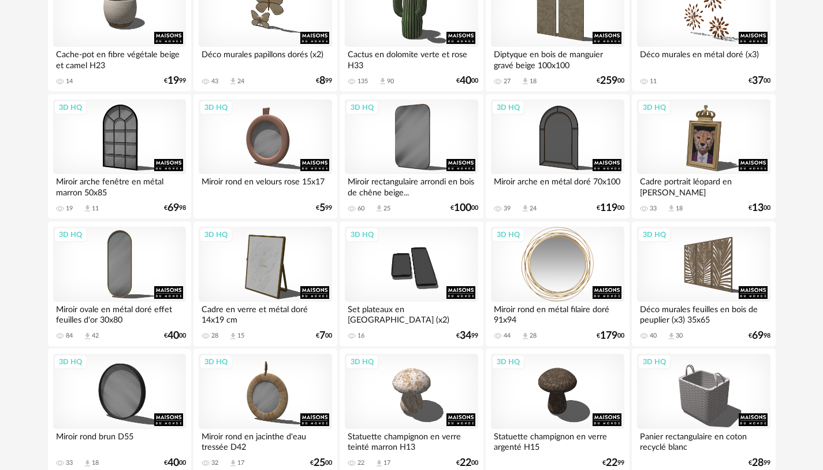
scroll to position [2373, 0]
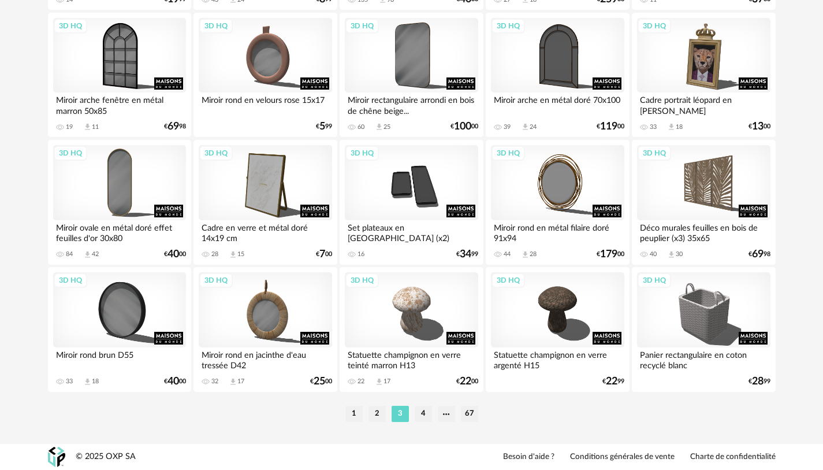
click at [419, 408] on li "4" at bounding box center [423, 414] width 17 height 16
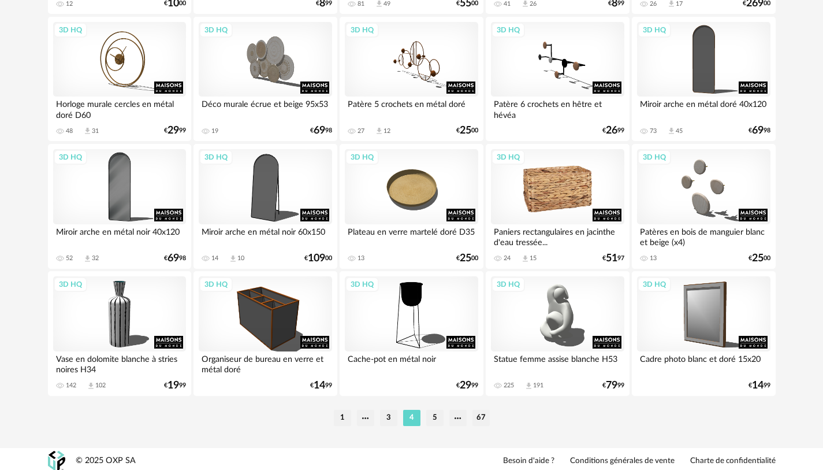
scroll to position [2373, 0]
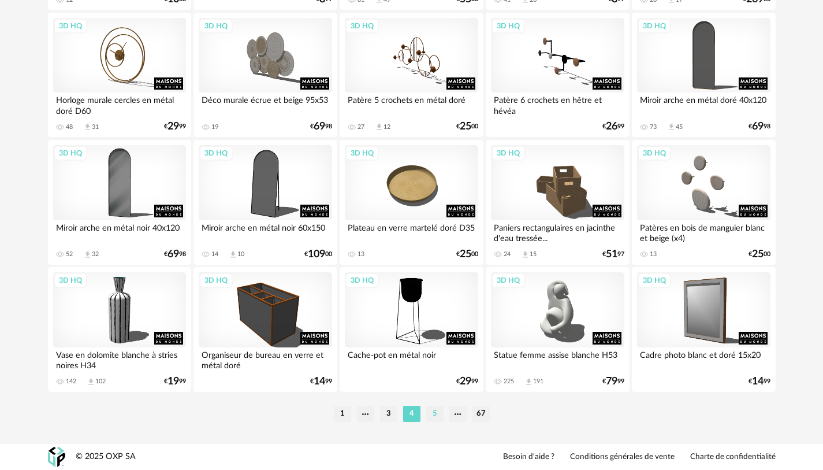
click at [437, 413] on li "5" at bounding box center [434, 414] width 17 height 16
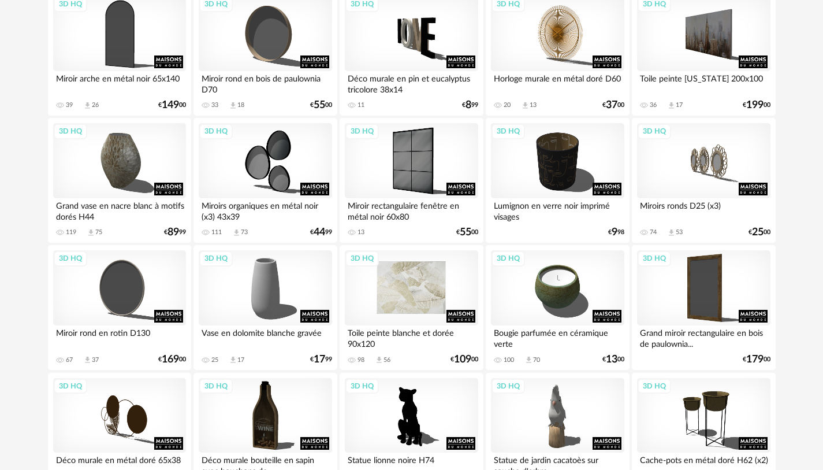
scroll to position [231, 0]
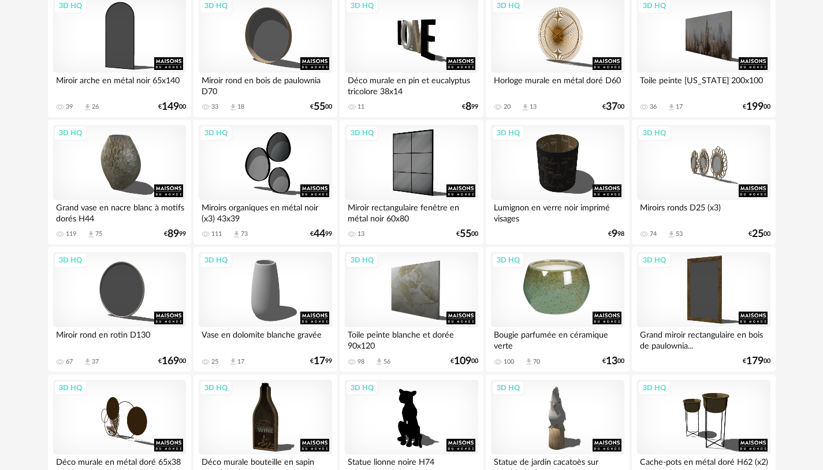
click at [561, 307] on div "3D HQ" at bounding box center [557, 289] width 133 height 75
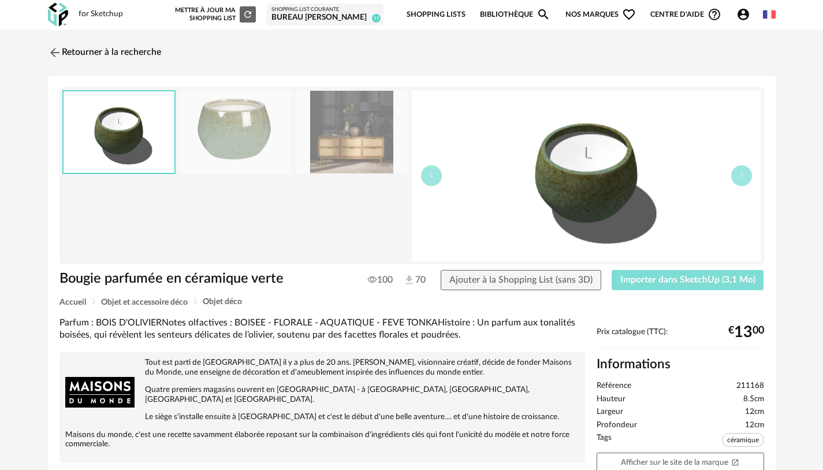
click at [666, 281] on span "Importer dans SketchUp (3,1 Mo)" at bounding box center [687, 279] width 135 height 9
click at [103, 51] on link "Retourner à la recherche" at bounding box center [101, 52] width 113 height 25
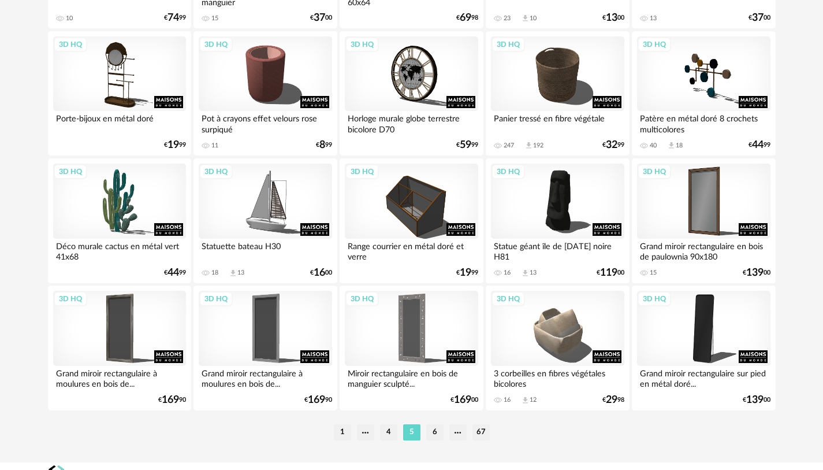
scroll to position [2373, 0]
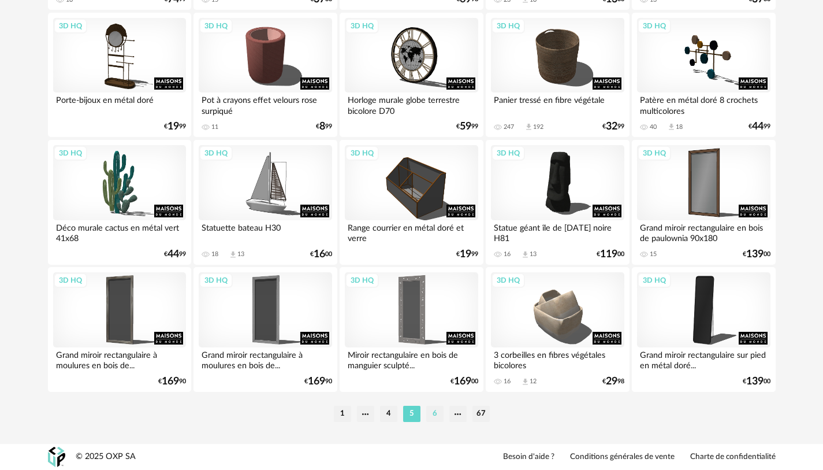
click at [435, 415] on li "6" at bounding box center [434, 414] width 17 height 16
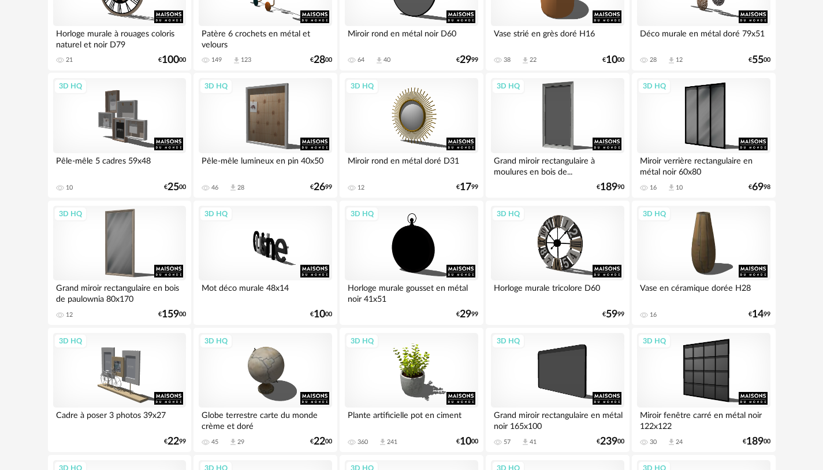
scroll to position [578, 0]
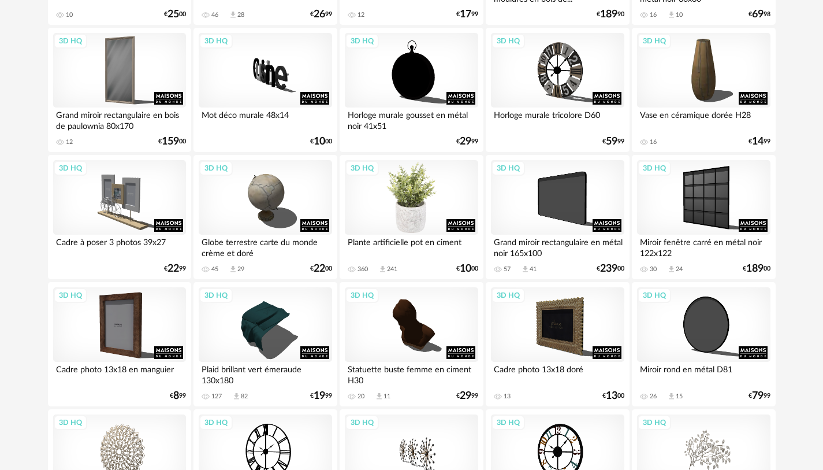
click at [428, 226] on div "3D HQ" at bounding box center [411, 197] width 133 height 75
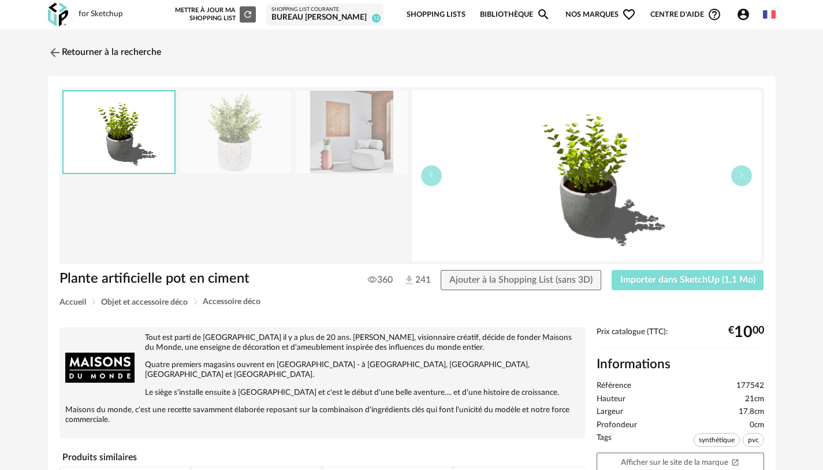
click at [692, 281] on span "Importer dans SketchUp (1,1 Mo)" at bounding box center [687, 279] width 135 height 9
click at [104, 49] on link "Retourner à la recherche" at bounding box center [101, 52] width 113 height 25
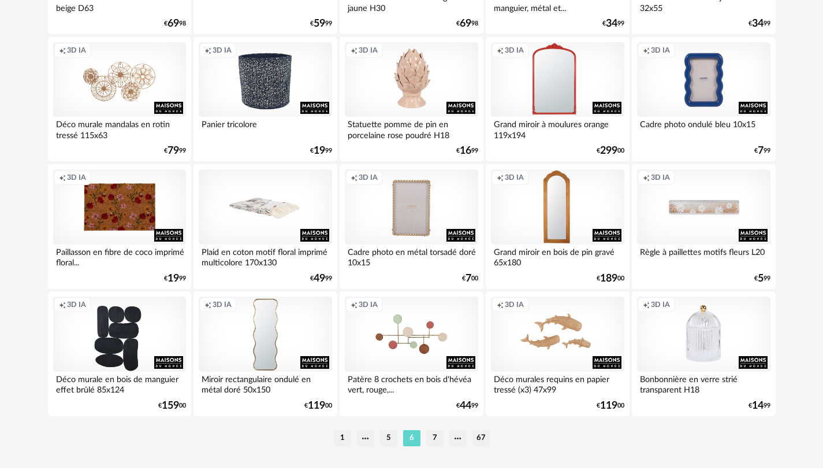
scroll to position [2373, 0]
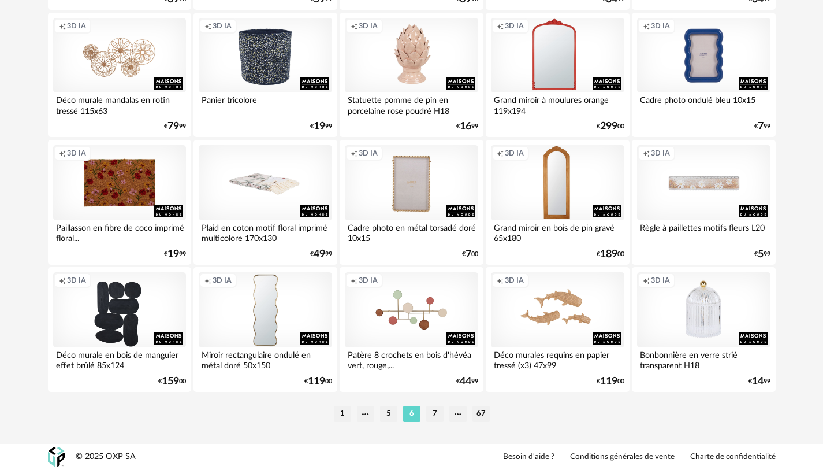
click at [434, 415] on li "7" at bounding box center [434, 414] width 17 height 16
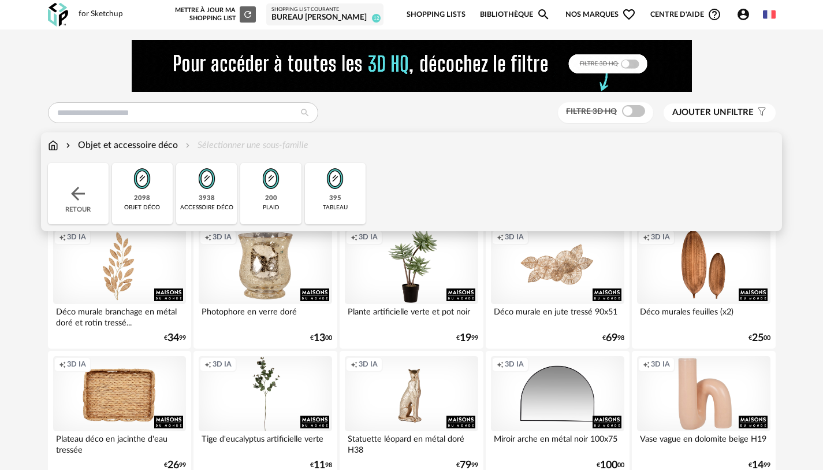
click at [55, 144] on img at bounding box center [53, 145] width 10 height 13
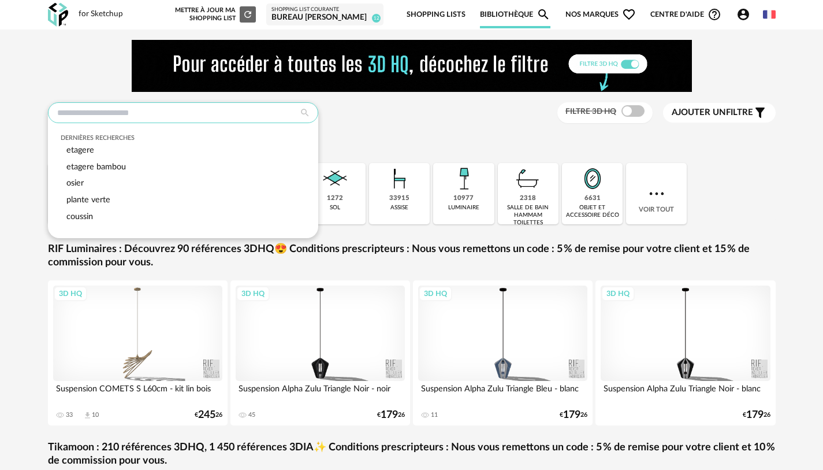
click at [253, 116] on input "text" at bounding box center [183, 112] width 270 height 21
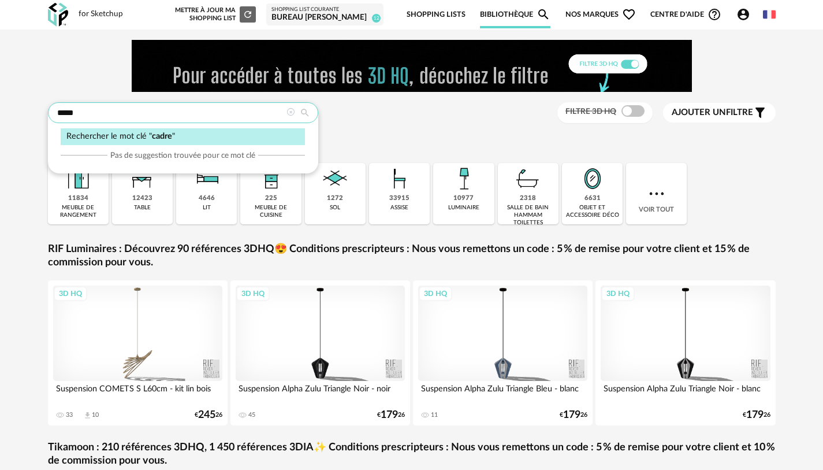
type input "*****"
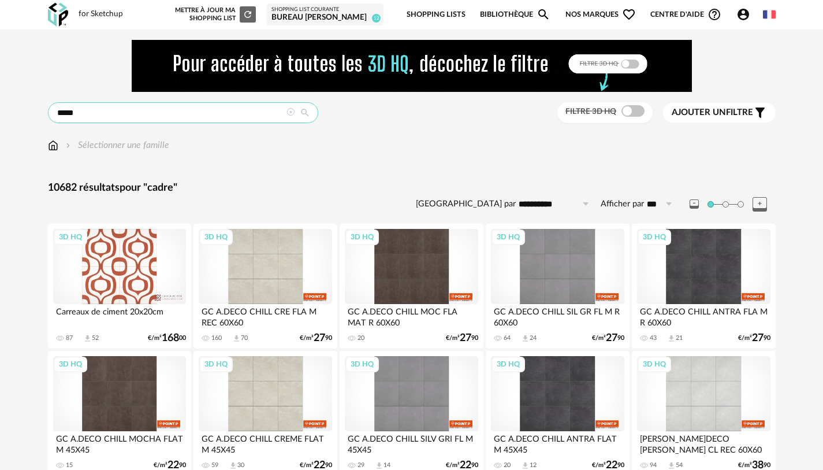
click at [100, 114] on input "*****" at bounding box center [183, 112] width 270 height 21
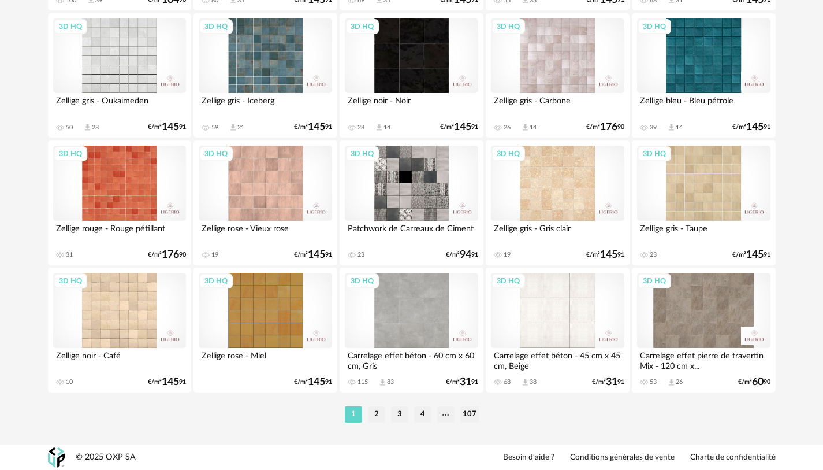
scroll to position [2373, 0]
click at [405, 412] on li "3" at bounding box center [399, 414] width 17 height 16
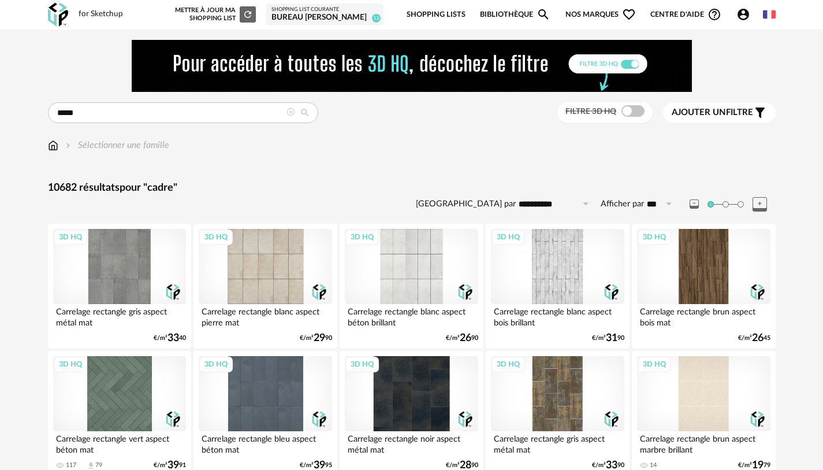
click at [57, 149] on img at bounding box center [53, 145] width 10 height 13
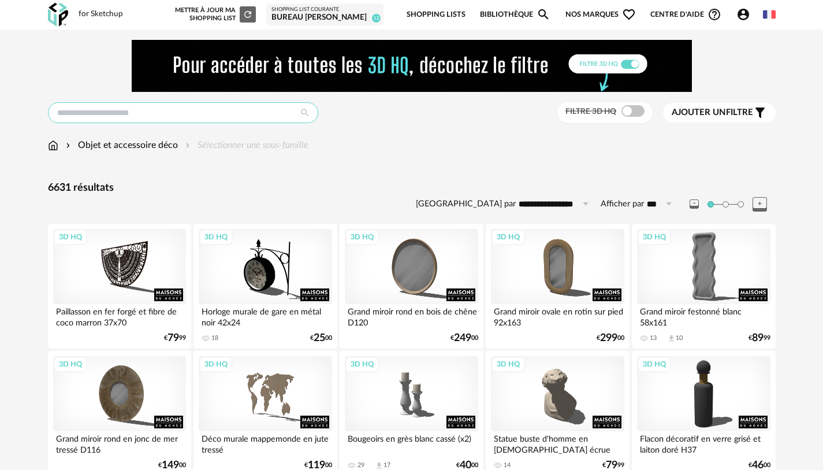
click at [240, 118] on input "text" at bounding box center [183, 112] width 270 height 21
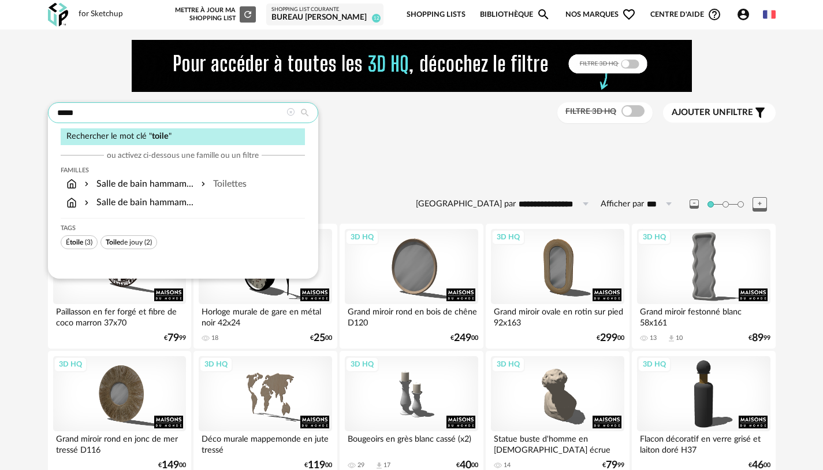
type input "*****"
type input "**********"
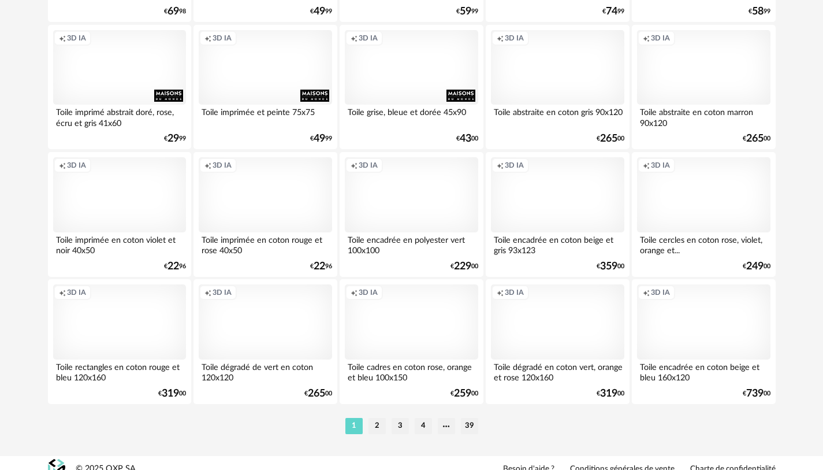
scroll to position [2373, 0]
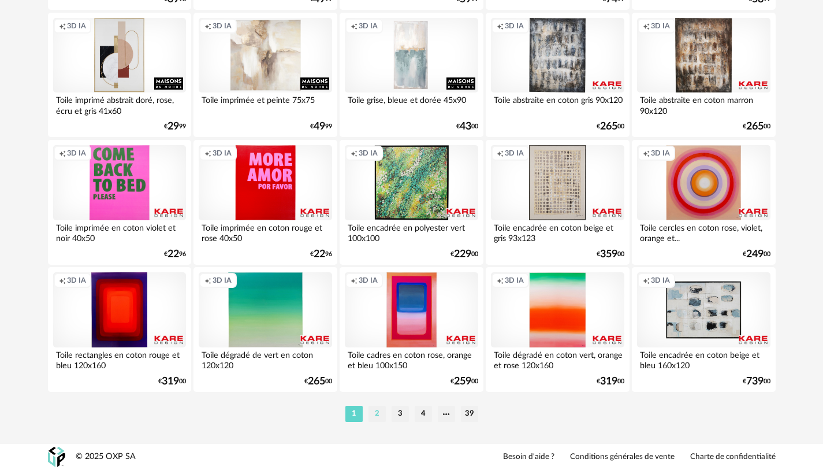
click at [378, 410] on li "2" at bounding box center [377, 414] width 17 height 16
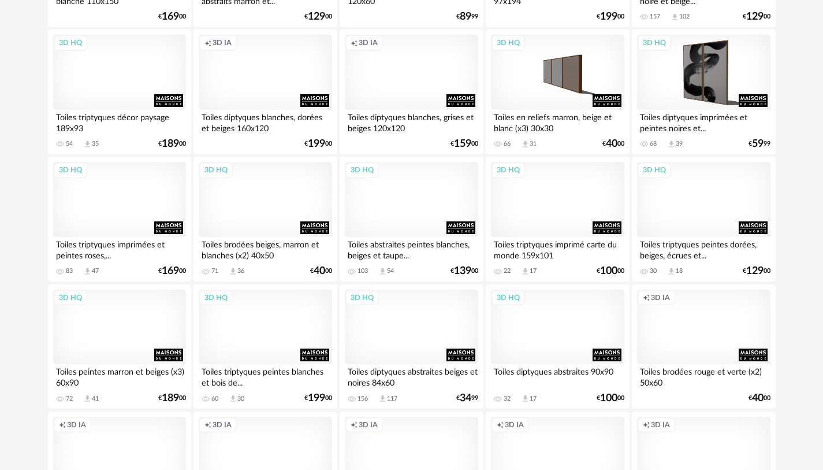
scroll to position [1733, 0]
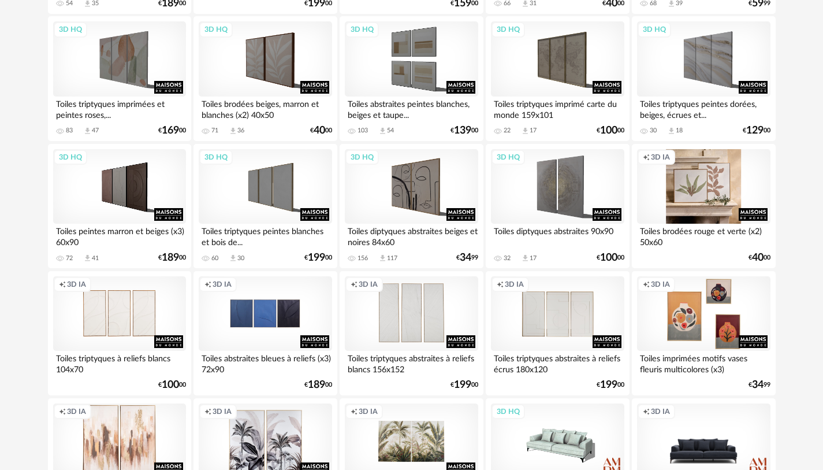
click at [701, 180] on div "Creation icon 3D IA" at bounding box center [703, 186] width 133 height 75
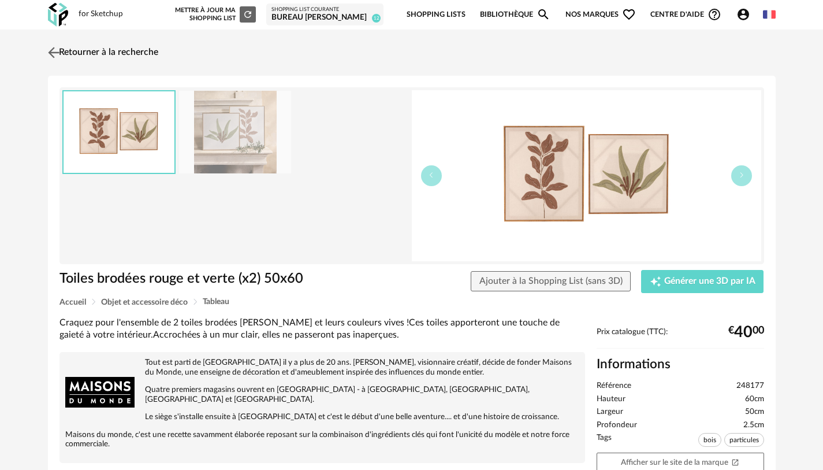
click at [71, 48] on link "Retourner à la recherche" at bounding box center [101, 52] width 113 height 25
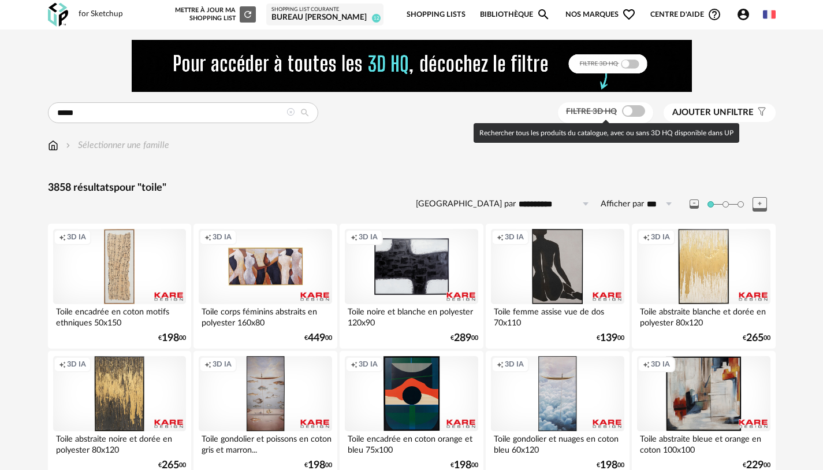
click at [630, 117] on span at bounding box center [633, 111] width 23 height 12
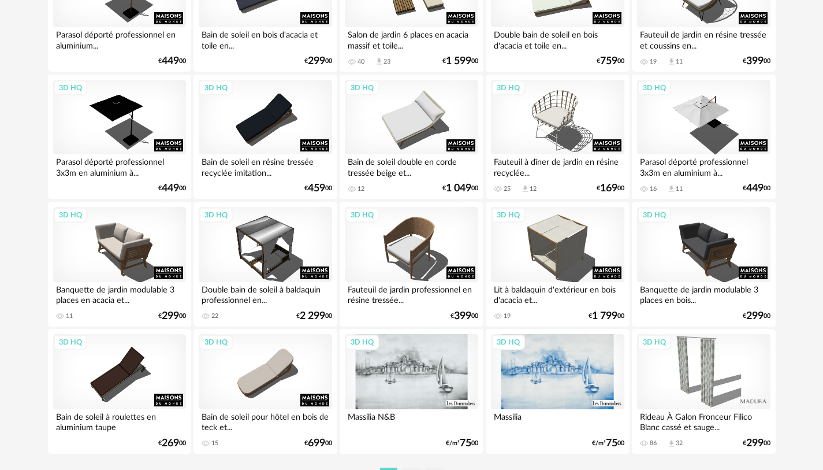
scroll to position [2373, 0]
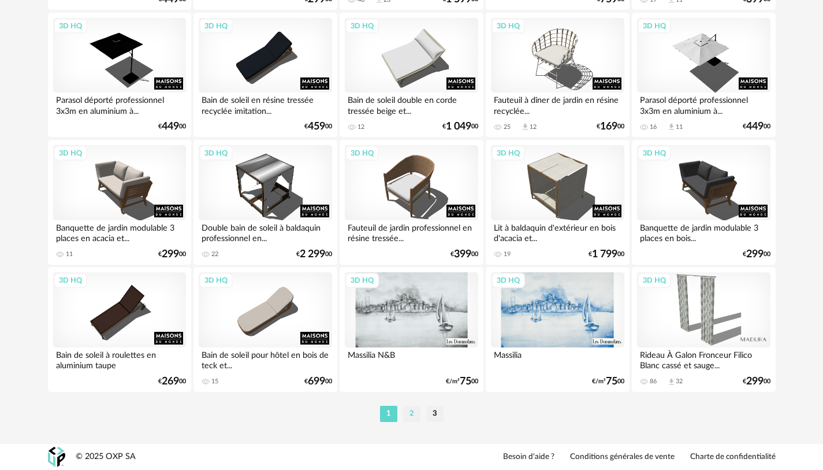
click at [409, 413] on li "2" at bounding box center [411, 414] width 17 height 16
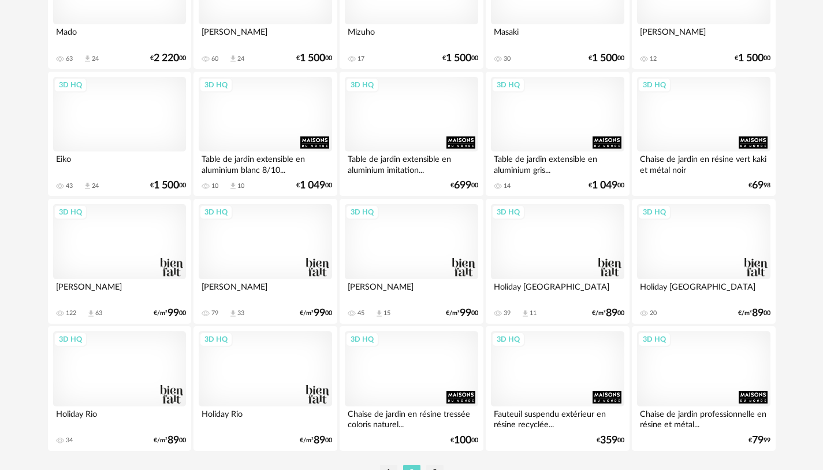
scroll to position [2373, 0]
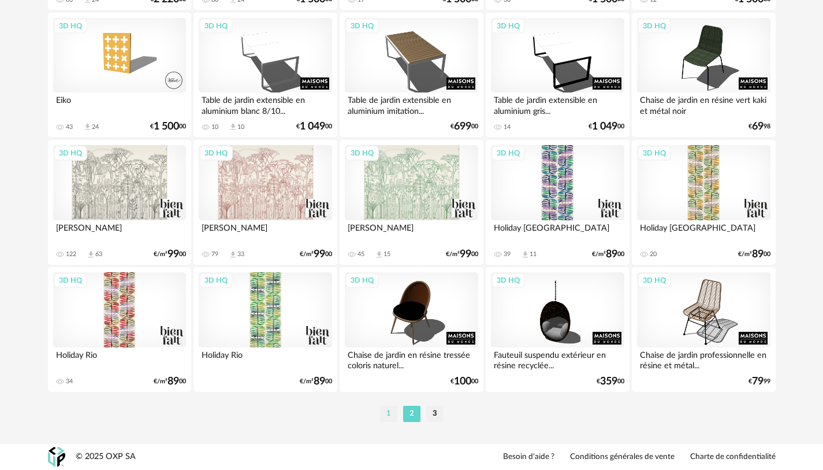
click at [389, 412] on li "1" at bounding box center [388, 414] width 17 height 16
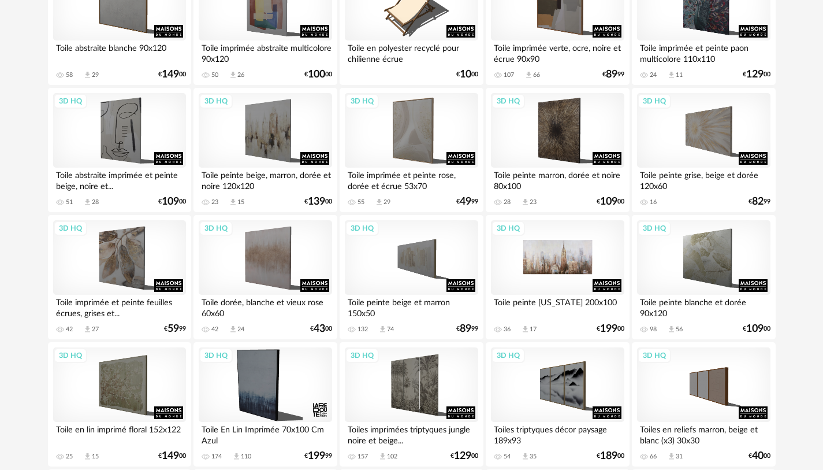
scroll to position [636, 0]
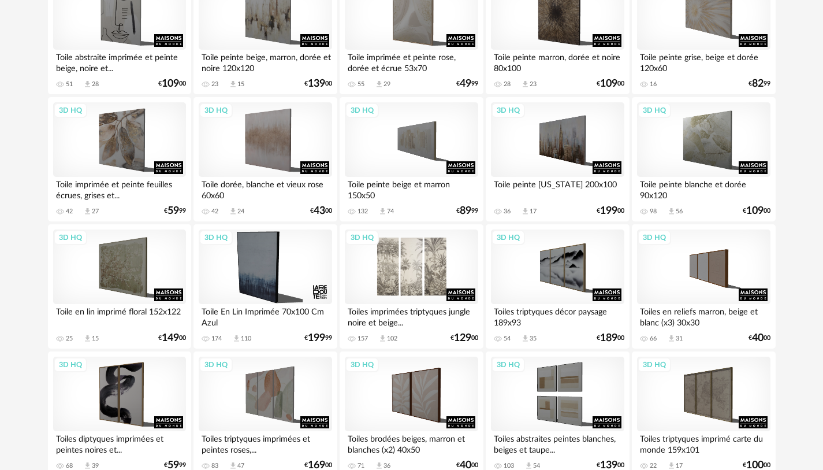
click at [421, 271] on div "3D HQ" at bounding box center [411, 266] width 133 height 75
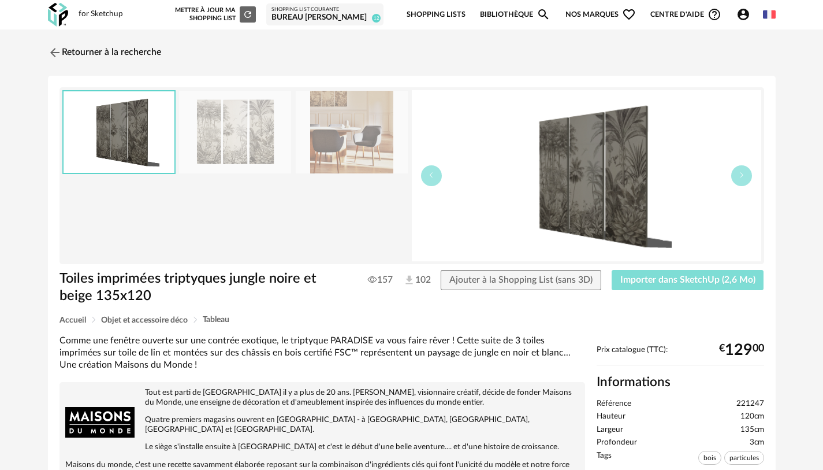
click at [697, 276] on span "Importer dans SketchUp (2,6 Mo)" at bounding box center [687, 279] width 135 height 9
click at [61, 45] on img at bounding box center [53, 52] width 17 height 17
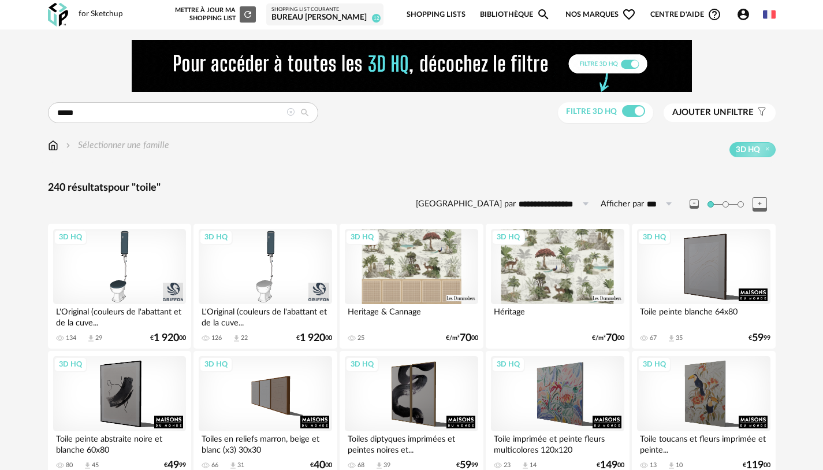
click at [292, 111] on icon at bounding box center [291, 112] width 8 height 8
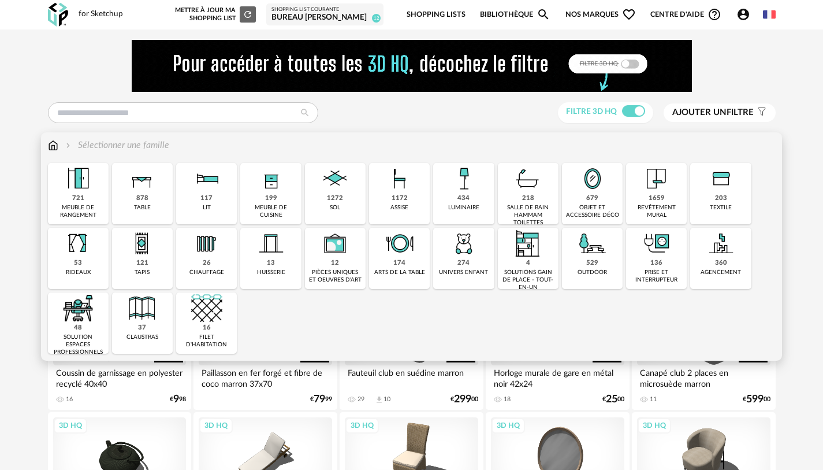
click at [585, 199] on div "679 objet et accessoire déco" at bounding box center [592, 193] width 61 height 61
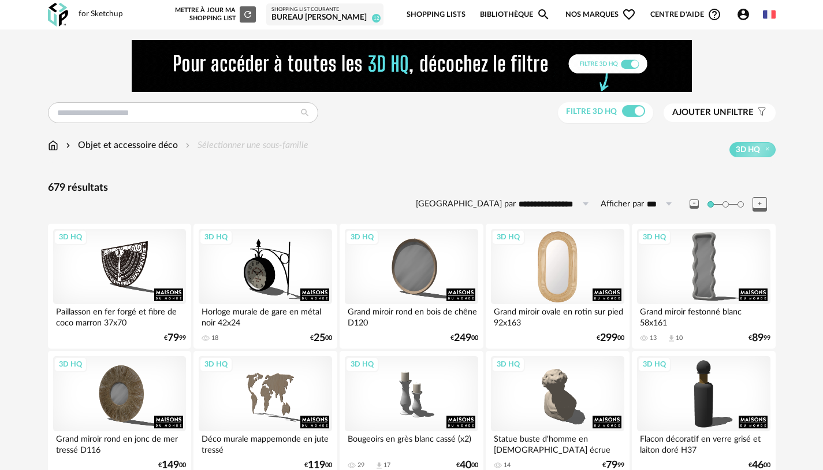
click at [575, 283] on div "3D HQ" at bounding box center [557, 266] width 133 height 75
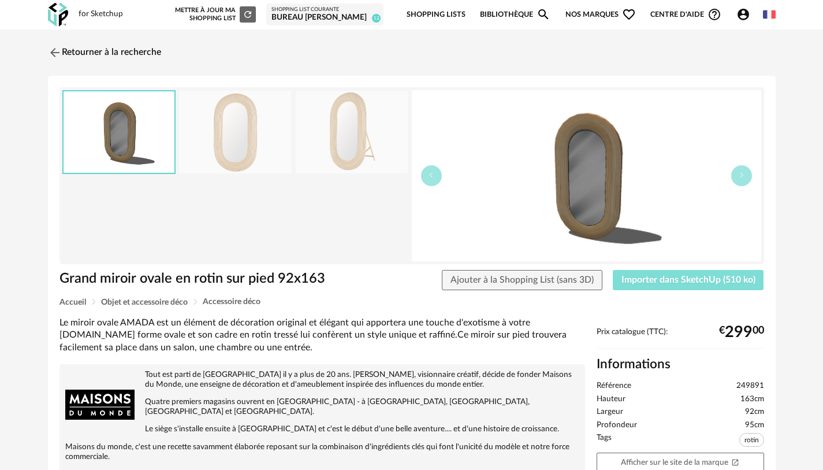
click at [649, 277] on span "Importer dans SketchUp (510 ko)" at bounding box center [689, 279] width 134 height 9
click at [139, 57] on link "Retourner à la recherche" at bounding box center [101, 52] width 113 height 25
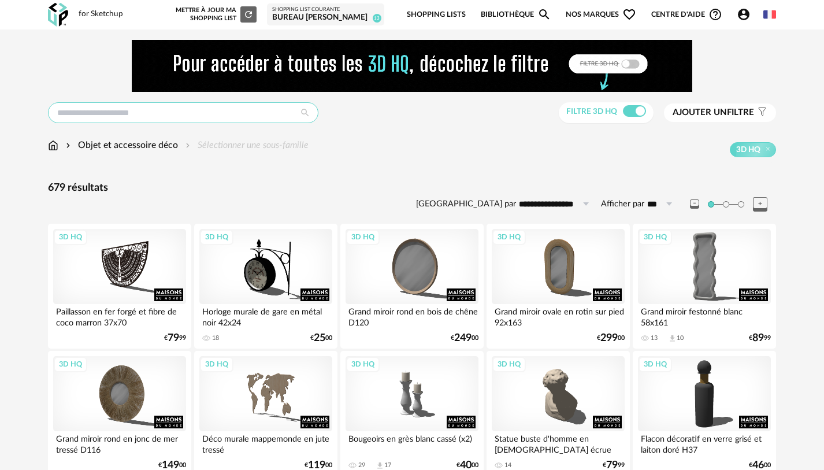
click at [274, 113] on input "text" at bounding box center [183, 112] width 270 height 21
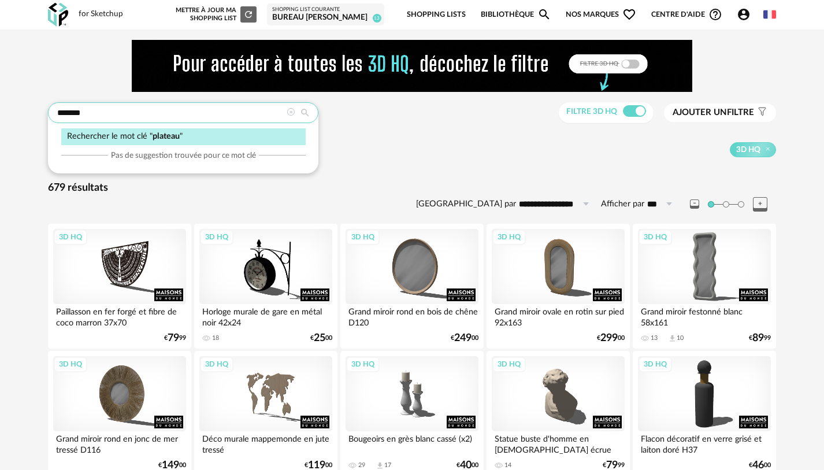
type input "*******"
type input "**********"
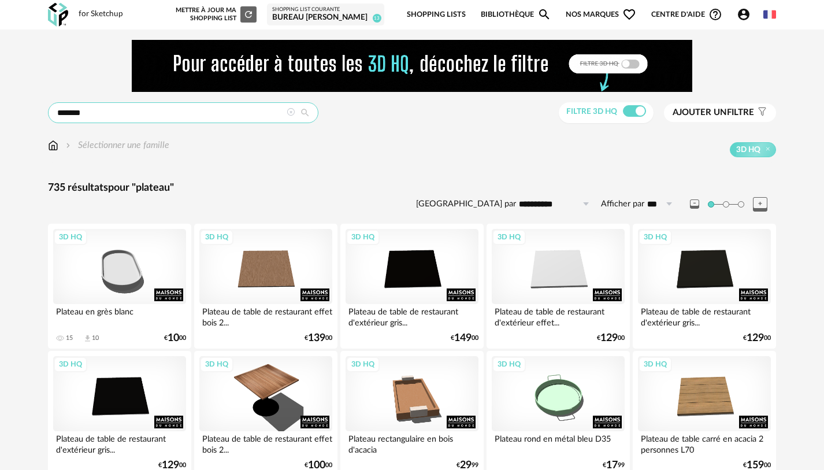
drag, startPoint x: 127, startPoint y: 117, endPoint x: 44, endPoint y: 115, distance: 83.2
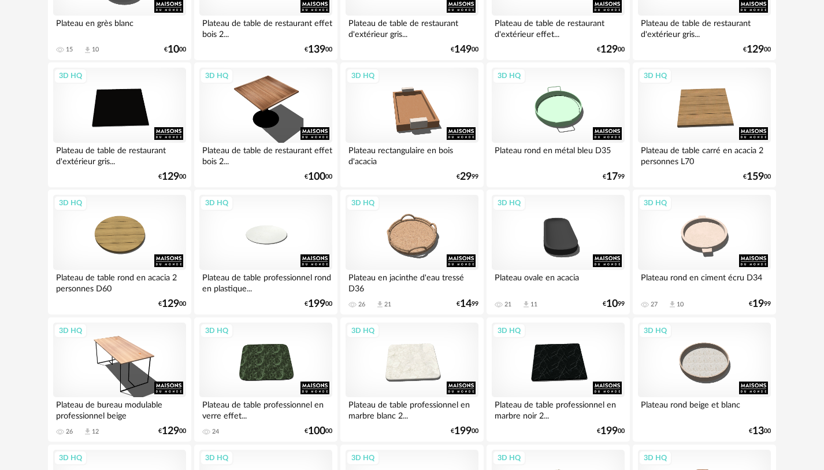
scroll to position [289, 0]
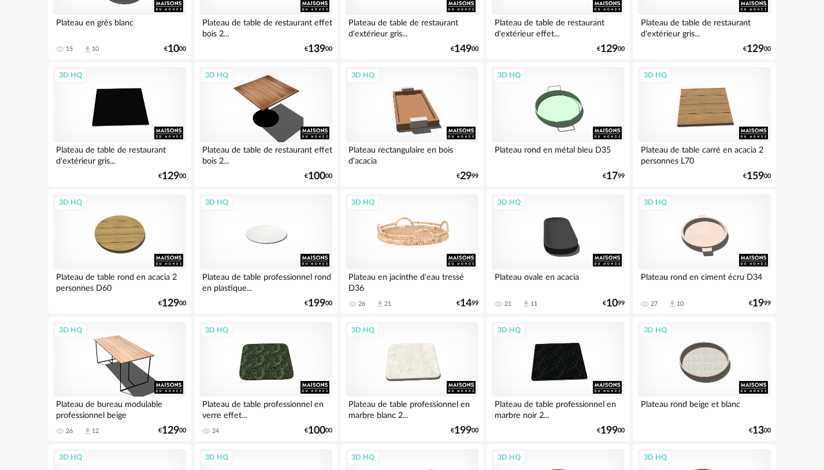
click at [440, 251] on div "3D HQ" at bounding box center [411, 231] width 133 height 75
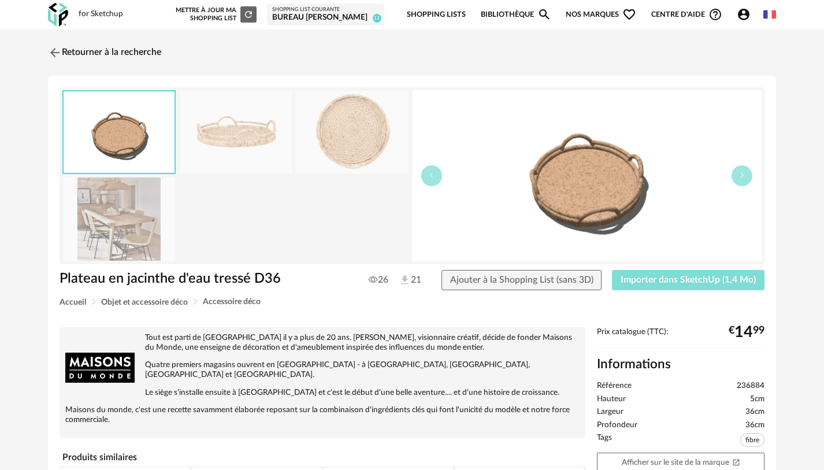
click at [655, 278] on span "Importer dans SketchUp (1,4 Mo)" at bounding box center [687, 279] width 135 height 9
click at [612, 270] on button "Importer dans SketchUp (1,4 Mo)" at bounding box center [688, 280] width 153 height 21
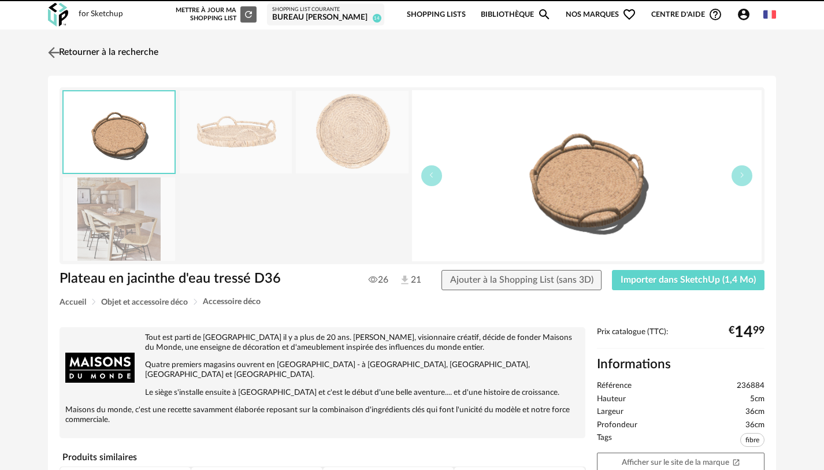
click at [84, 46] on link "Retourner à la recherche" at bounding box center [101, 52] width 113 height 25
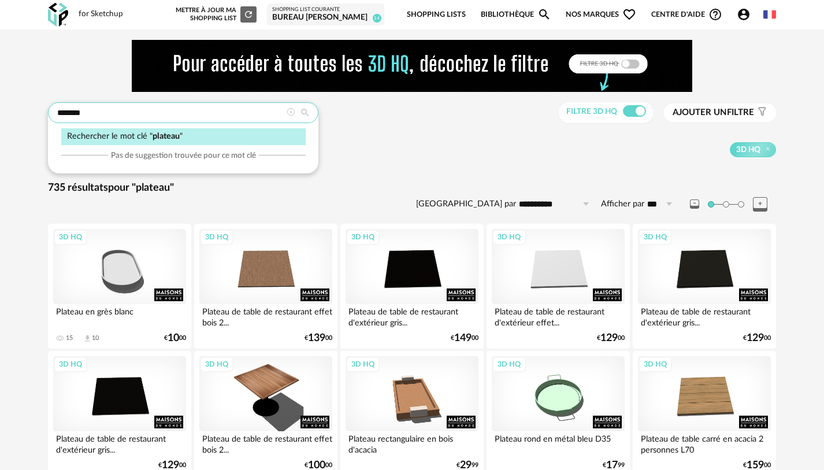
drag, startPoint x: 183, startPoint y: 116, endPoint x: 5, endPoint y: 119, distance: 178.0
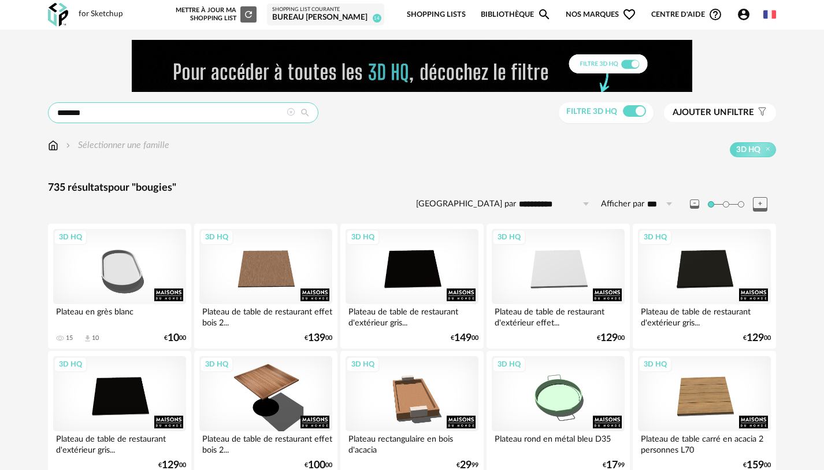
type input "*******"
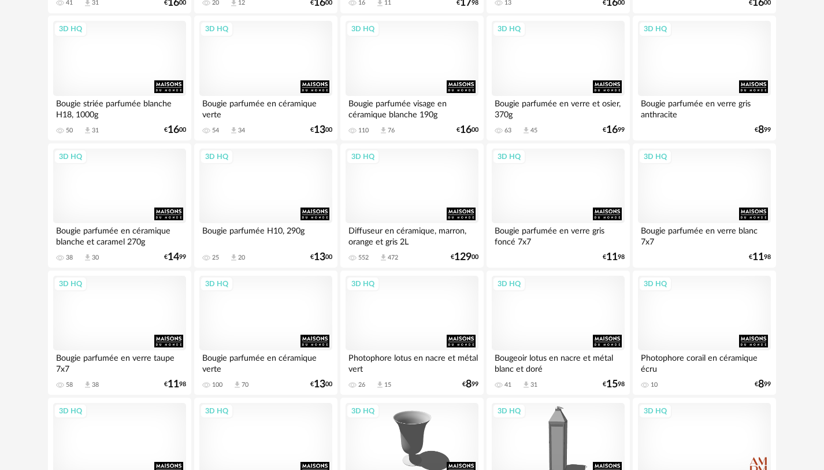
scroll to position [404, 0]
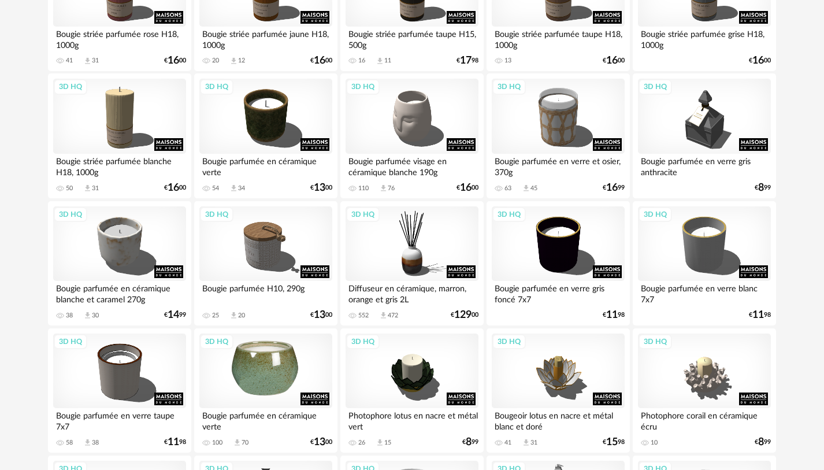
click at [284, 371] on div "3D HQ" at bounding box center [265, 370] width 133 height 75
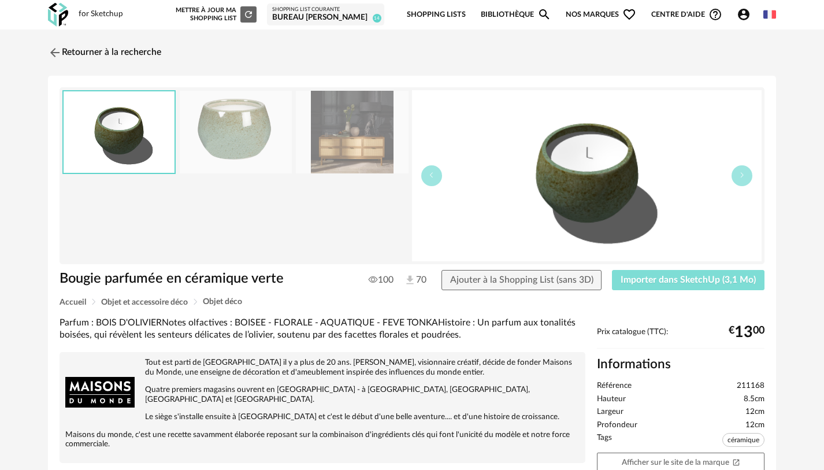
click at [651, 278] on span "Importer dans SketchUp (3,1 Mo)" at bounding box center [687, 279] width 135 height 9
click at [157, 47] on link "Retourner à la recherche" at bounding box center [101, 52] width 113 height 25
